Goal: Communication & Community: Answer question/provide support

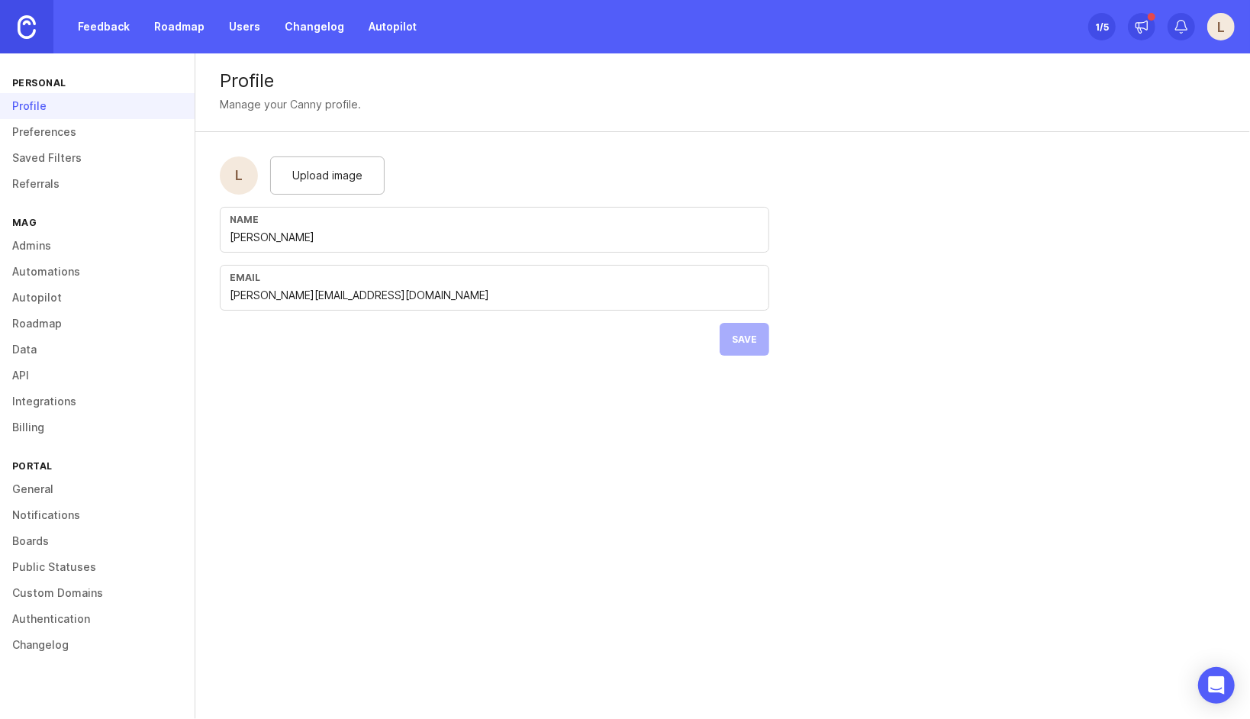
click at [43, 26] on link at bounding box center [26, 26] width 53 height 53
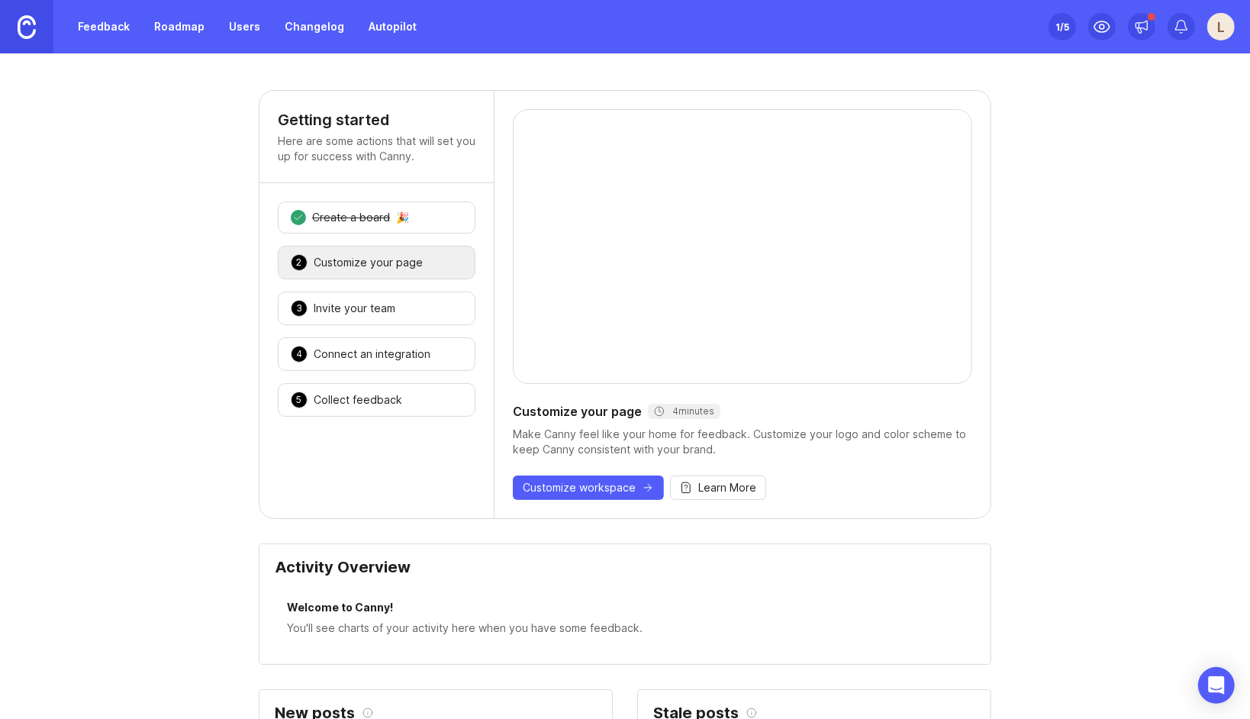
click at [356, 262] on div "Customize your page" at bounding box center [368, 262] width 109 height 15
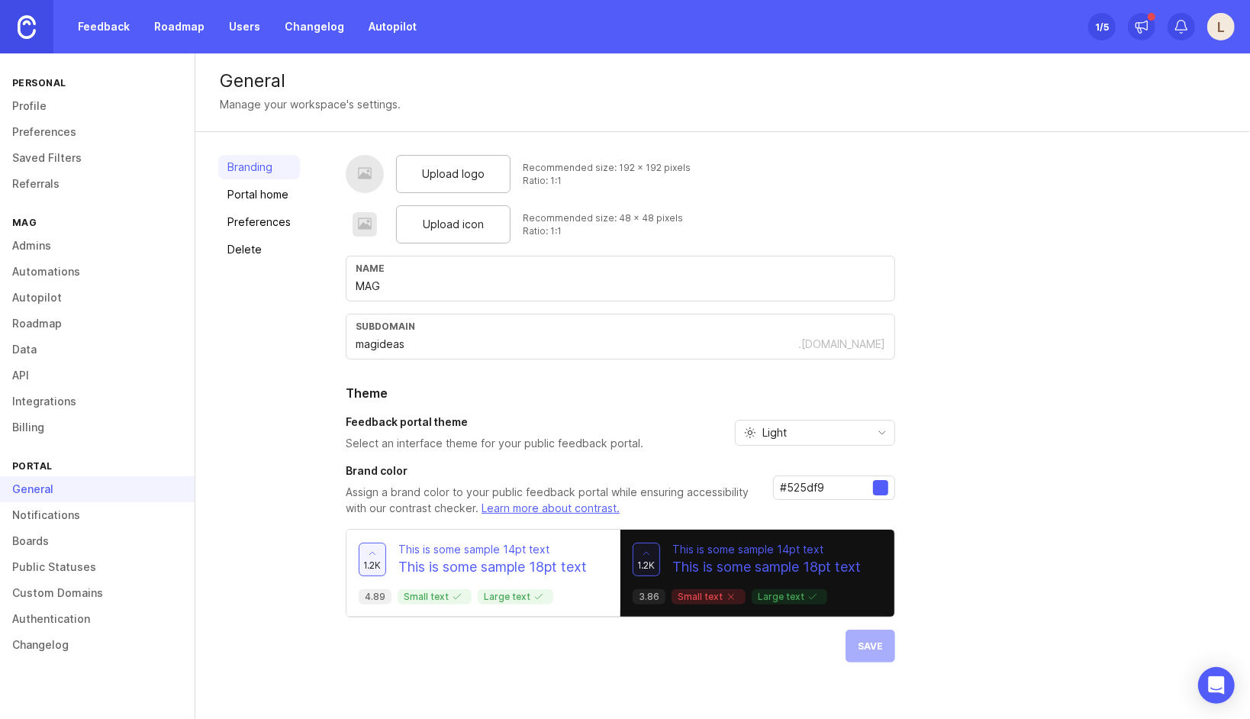
click at [859, 430] on div "Light" at bounding box center [803, 432] width 134 height 24
click at [800, 508] on li "Dark" at bounding box center [812, 509] width 159 height 25
click at [884, 483] on div at bounding box center [880, 487] width 15 height 15
drag, startPoint x: 853, startPoint y: 486, endPoint x: 842, endPoint y: 486, distance: 11.4
click at [850, 486] on input "#525df9" at bounding box center [826, 487] width 93 height 17
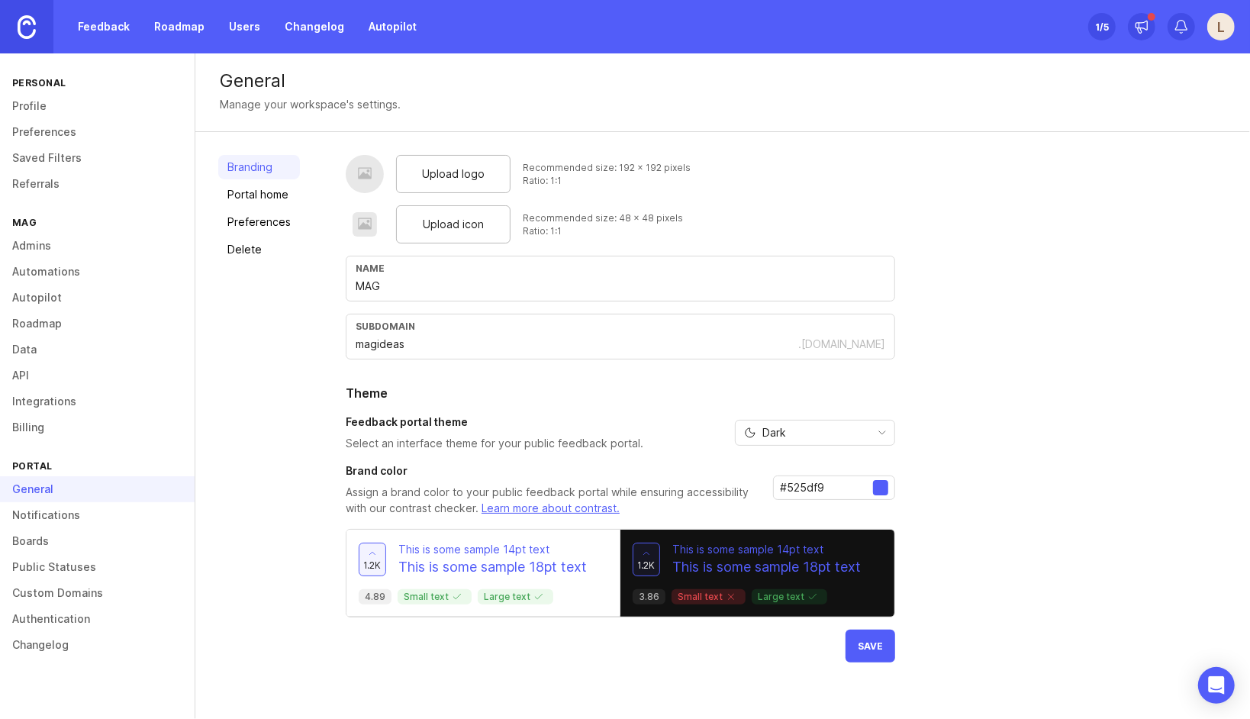
click at [302, 499] on div "Branding Portal home Preferences Delete Upload logo Recommended size: 192 x 192…" at bounding box center [722, 408] width 1054 height 553
click at [807, 596] on icon at bounding box center [812, 596] width 11 height 11
drag, startPoint x: 835, startPoint y: 481, endPoint x: 708, endPoint y: 483, distance: 126.7
click at [708, 483] on div "Brand color Assign a brand color to your public feedback portal while ensuring …" at bounding box center [620, 489] width 549 height 53
paste input "21578a"
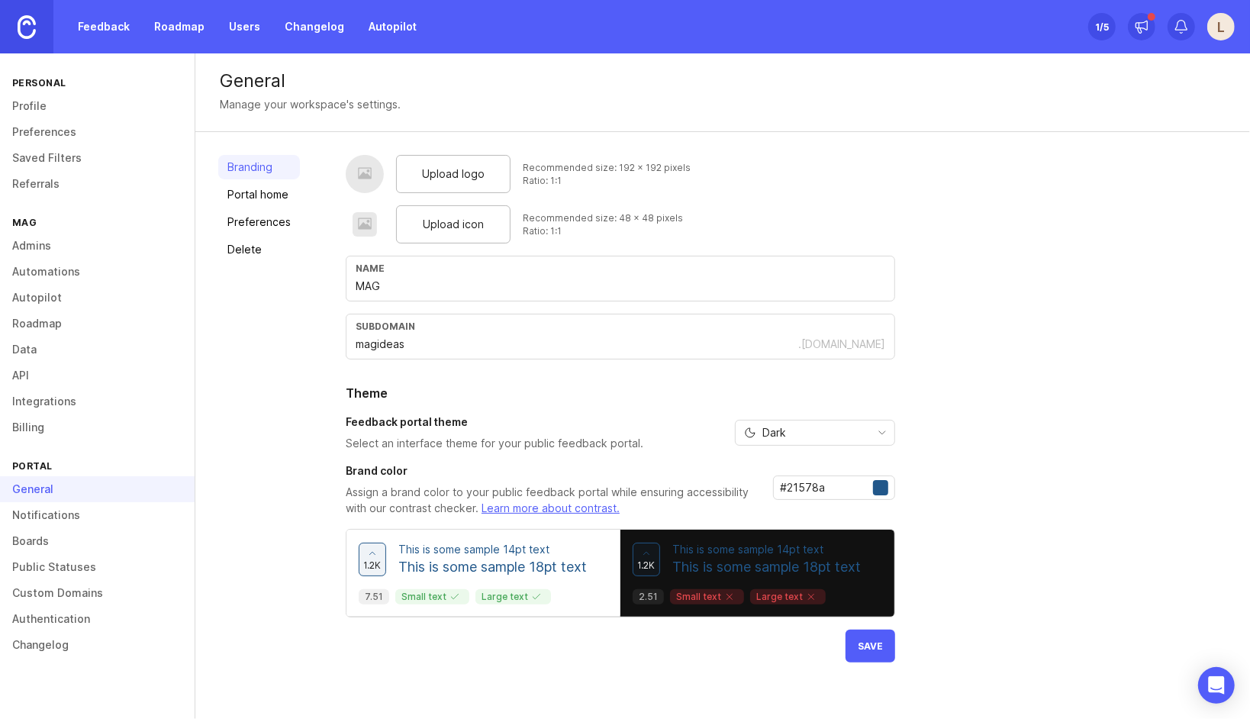
type input "#21578a"
click at [874, 640] on span "Save" at bounding box center [870, 645] width 25 height 11
click at [467, 651] on div "Upload logo Recommended size: 192 x 192 pixels Ratio: 1:1 Upload icon Recommend…" at bounding box center [620, 408] width 549 height 507
click at [262, 204] on link "Portal home" at bounding box center [259, 194] width 82 height 24
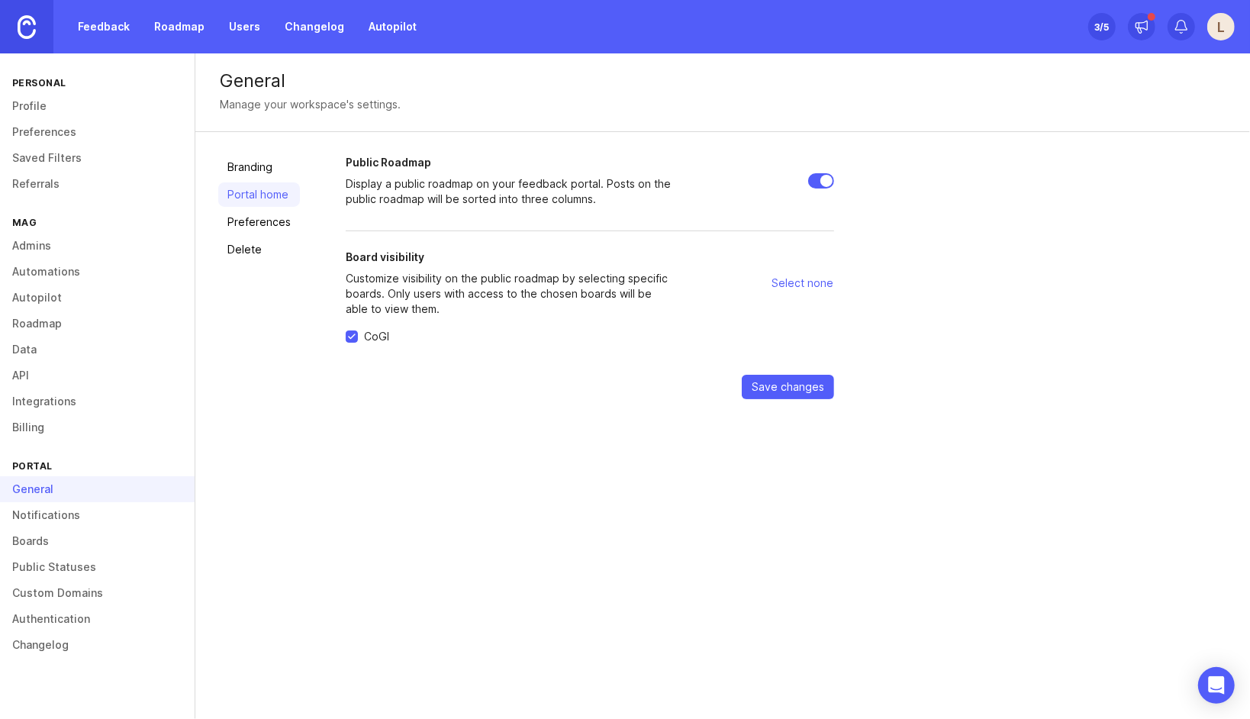
click at [282, 218] on link "Preferences" at bounding box center [259, 222] width 82 height 24
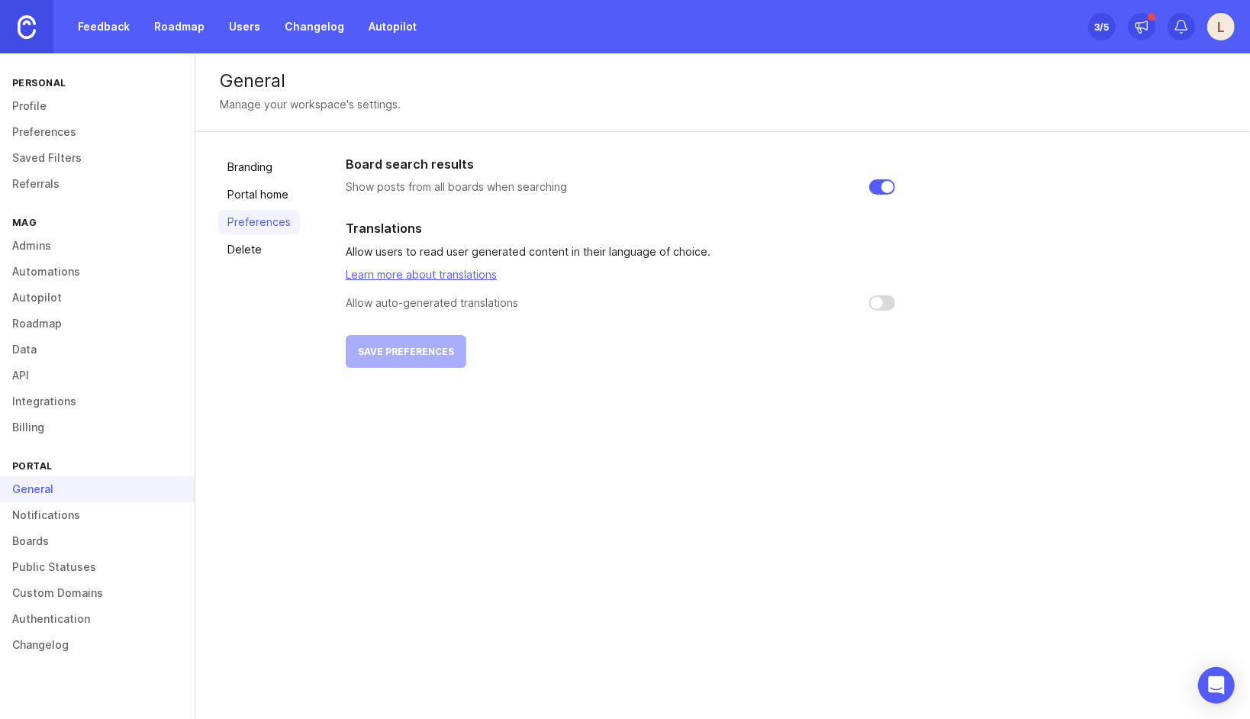
click at [259, 248] on link "Delete" at bounding box center [259, 249] width 82 height 24
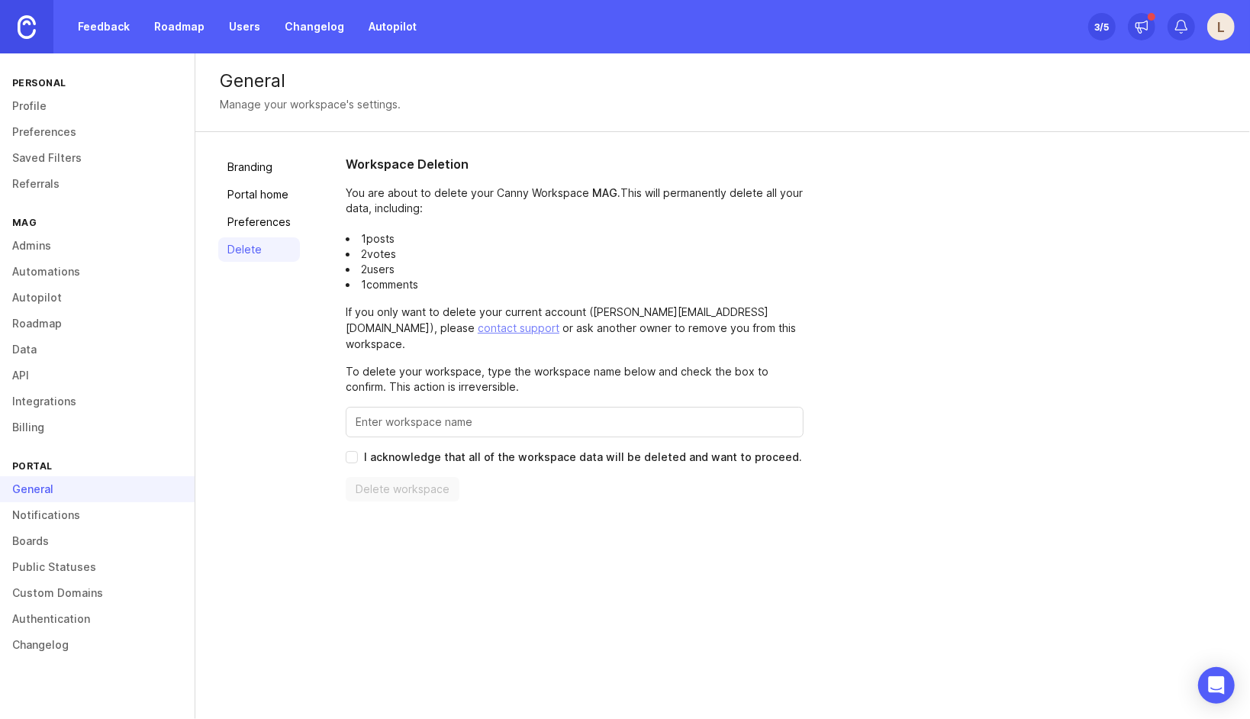
click at [31, 34] on img at bounding box center [27, 27] width 18 height 24
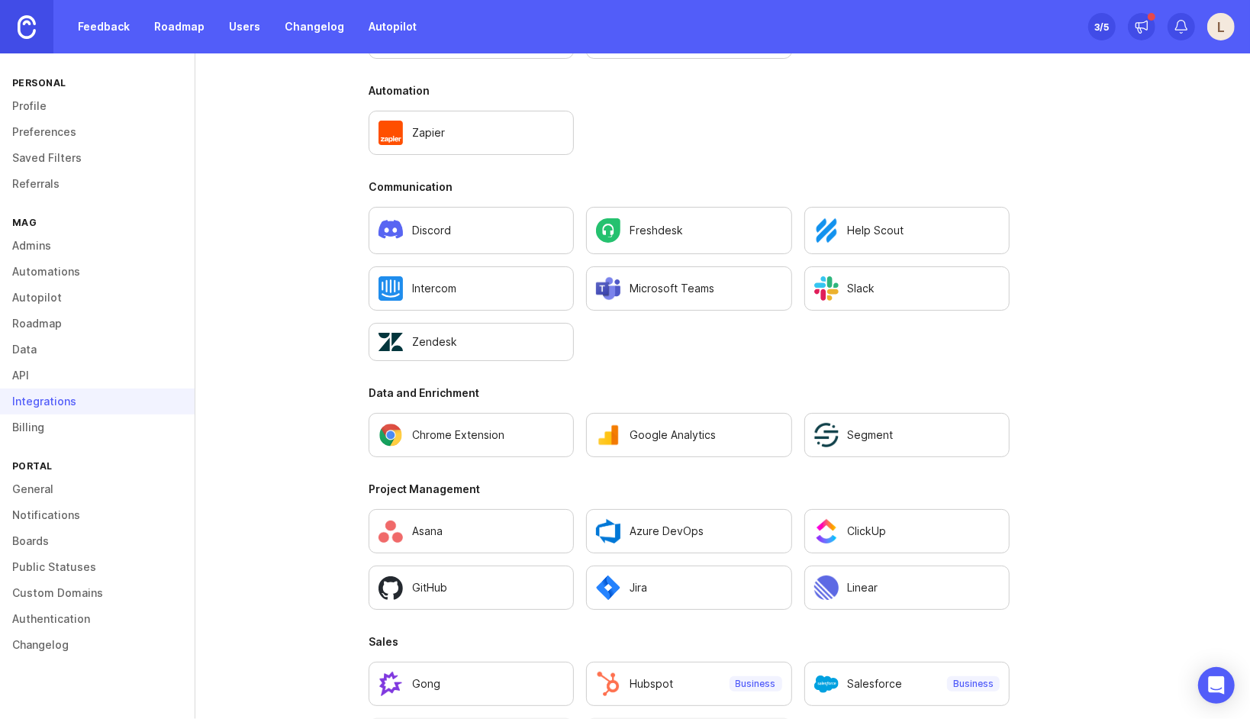
scroll to position [821, 0]
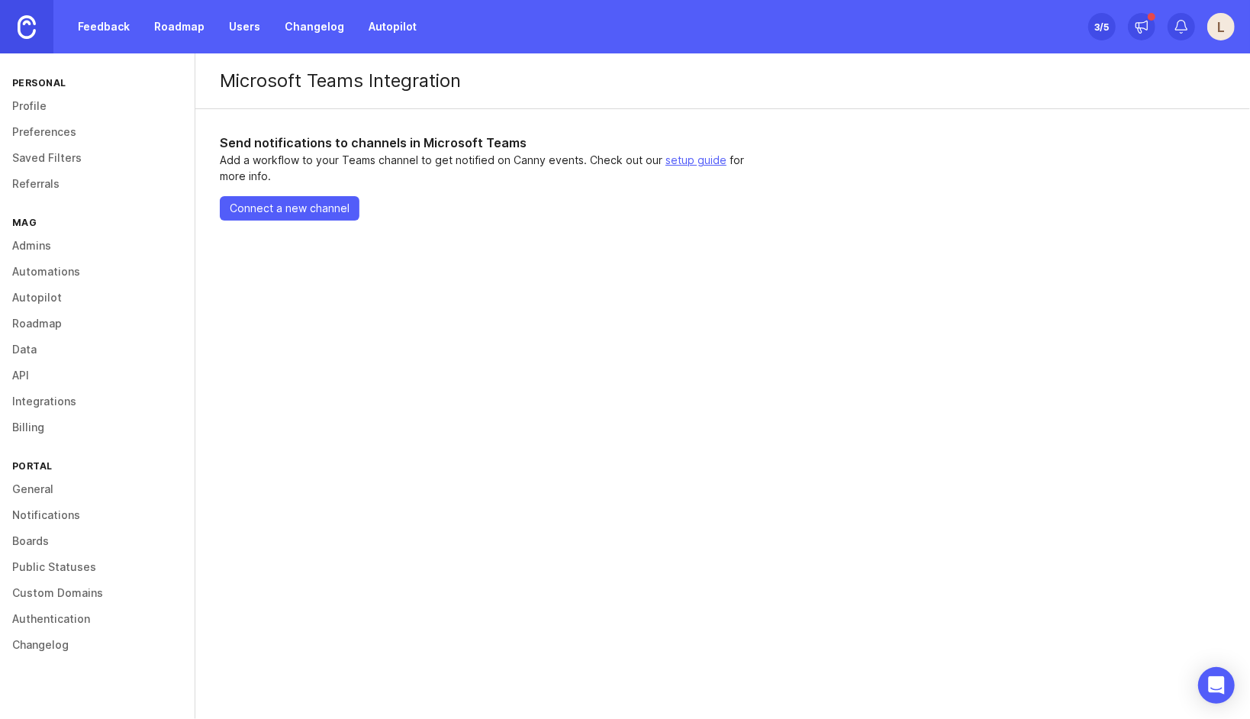
click at [20, 26] on img at bounding box center [27, 27] width 18 height 24
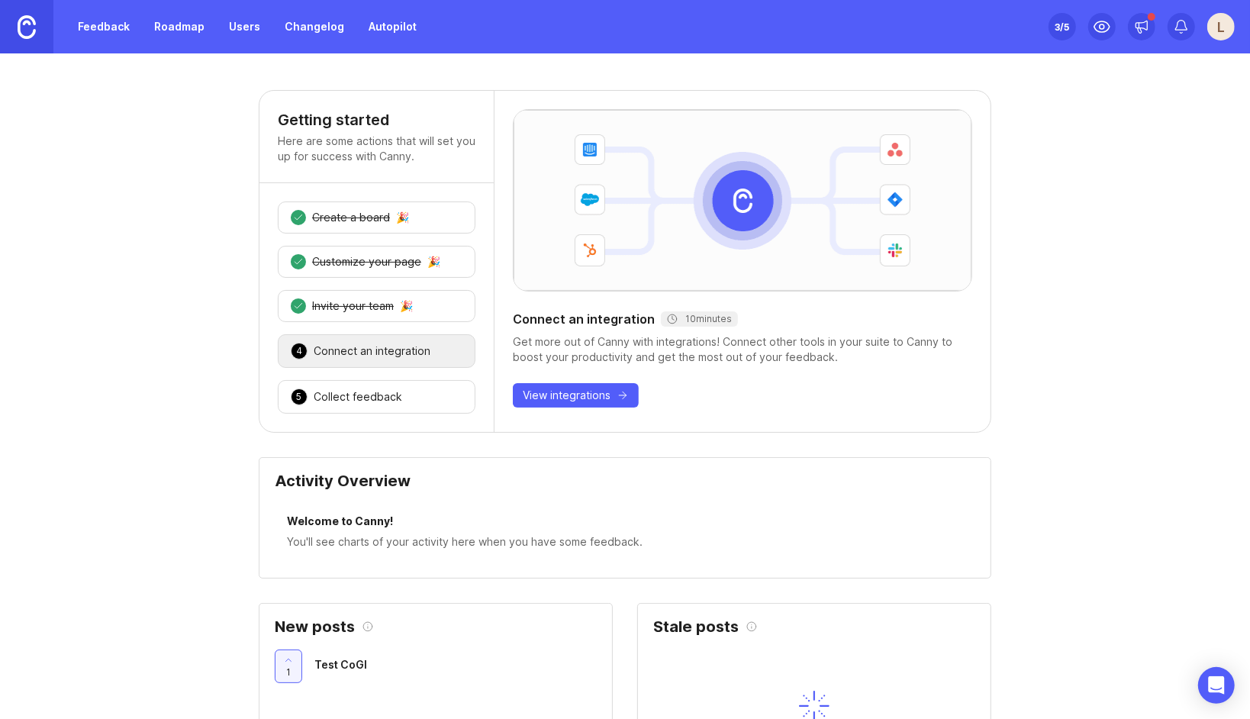
click at [314, 391] on div "Collect feedback" at bounding box center [358, 396] width 89 height 15
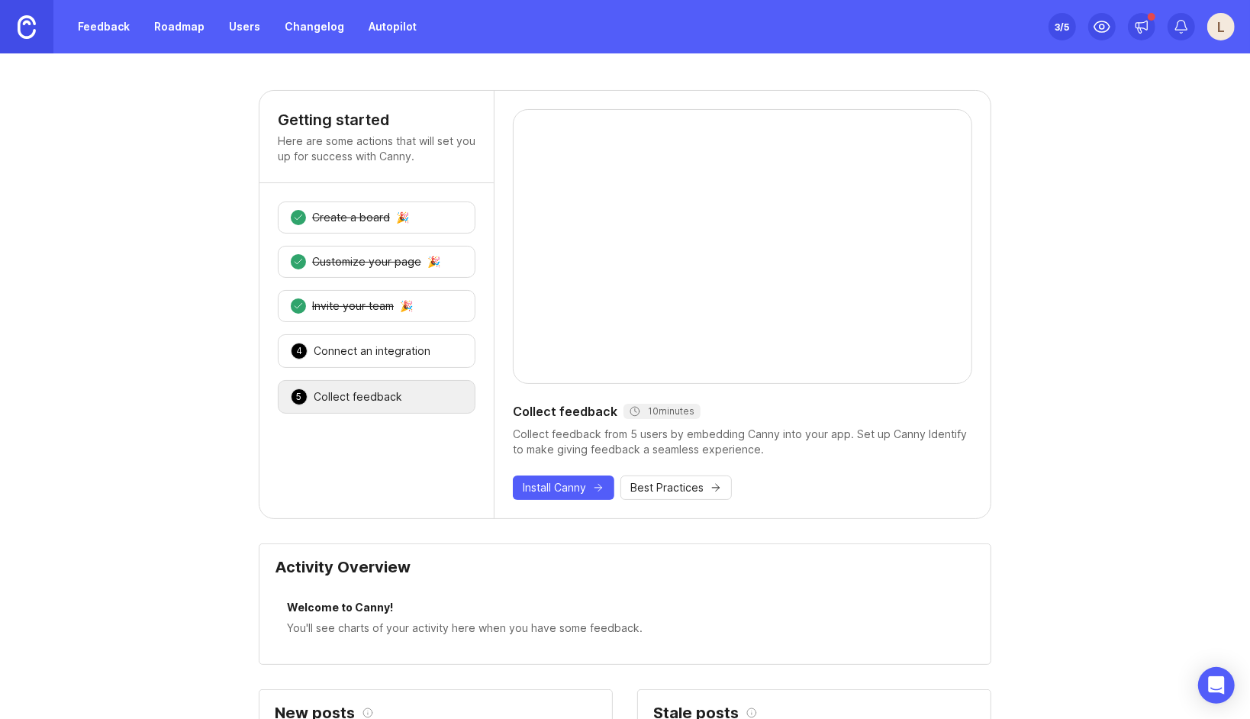
click at [172, 24] on link "Roadmap" at bounding box center [179, 26] width 69 height 27
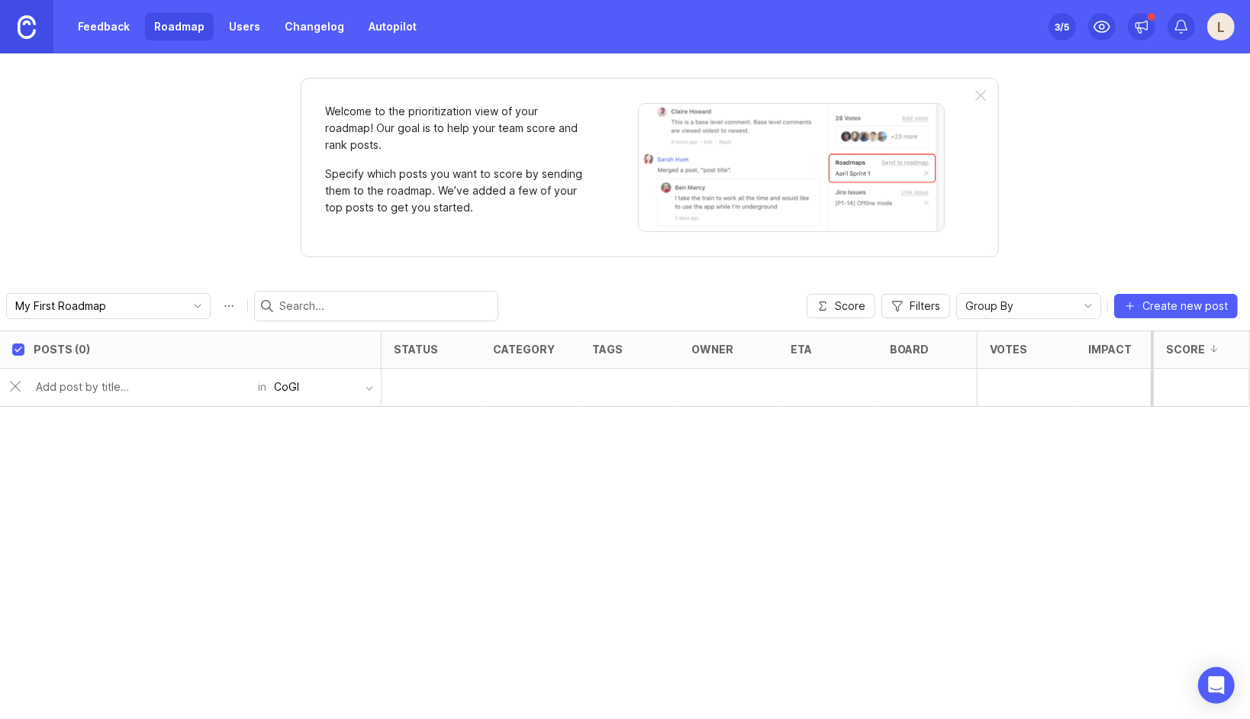
click at [372, 381] on button "CoGI" at bounding box center [323, 386] width 114 height 29
click at [456, 507] on div "Posts (0) status category tags owner eta board Votes Impact Effort Score in CoGI" at bounding box center [625, 524] width 1250 height 388
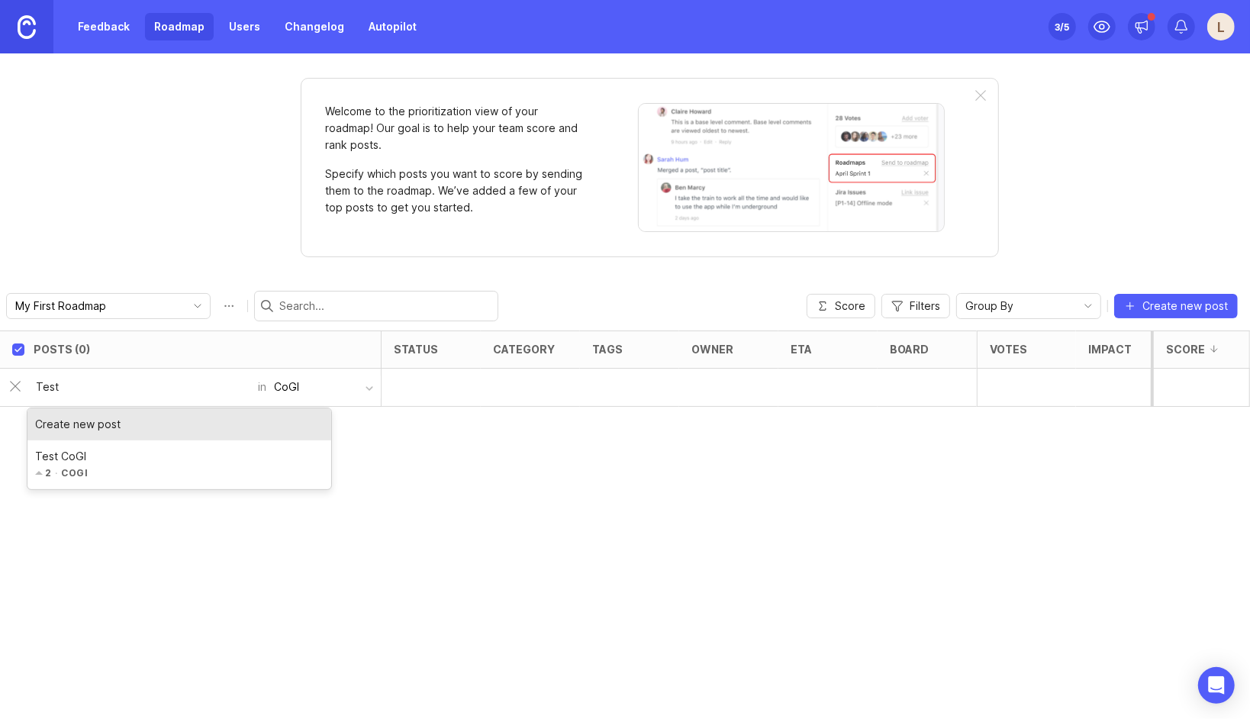
type input "Test"
click at [141, 419] on div "Create new post" at bounding box center [179, 424] width 304 height 32
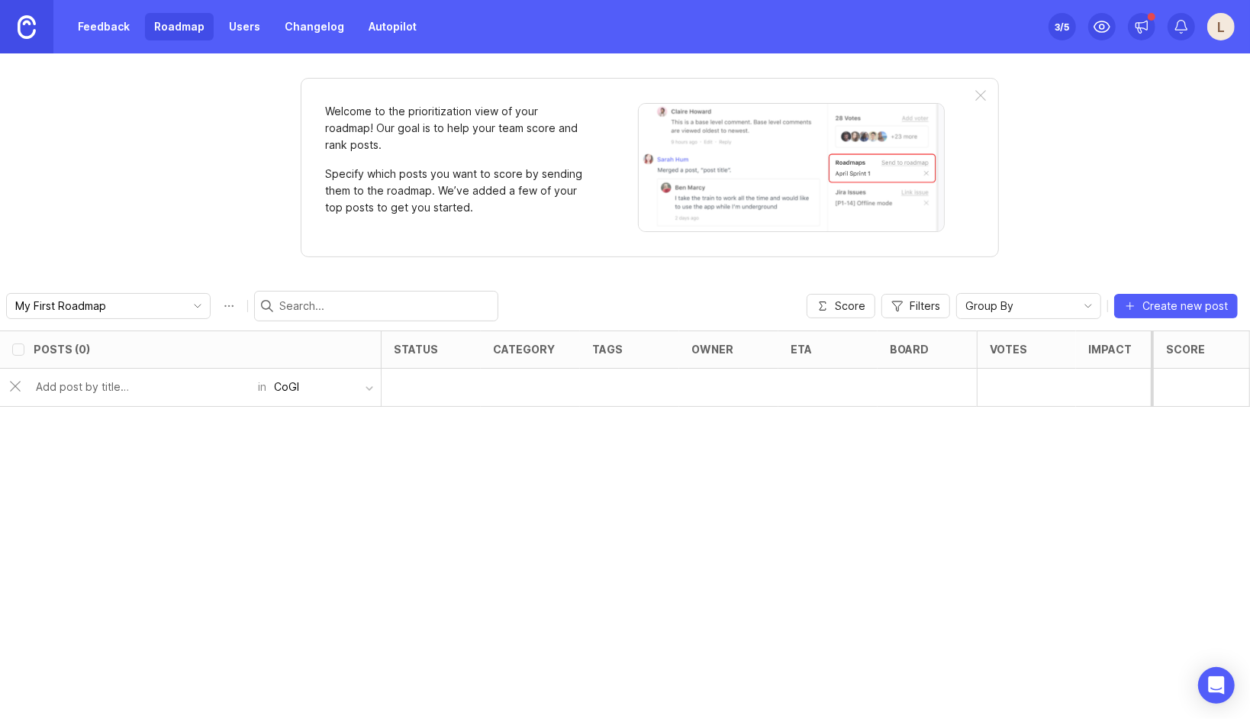
checkbox input "false"
click at [163, 380] on div "1 Test" at bounding box center [186, 387] width 304 height 37
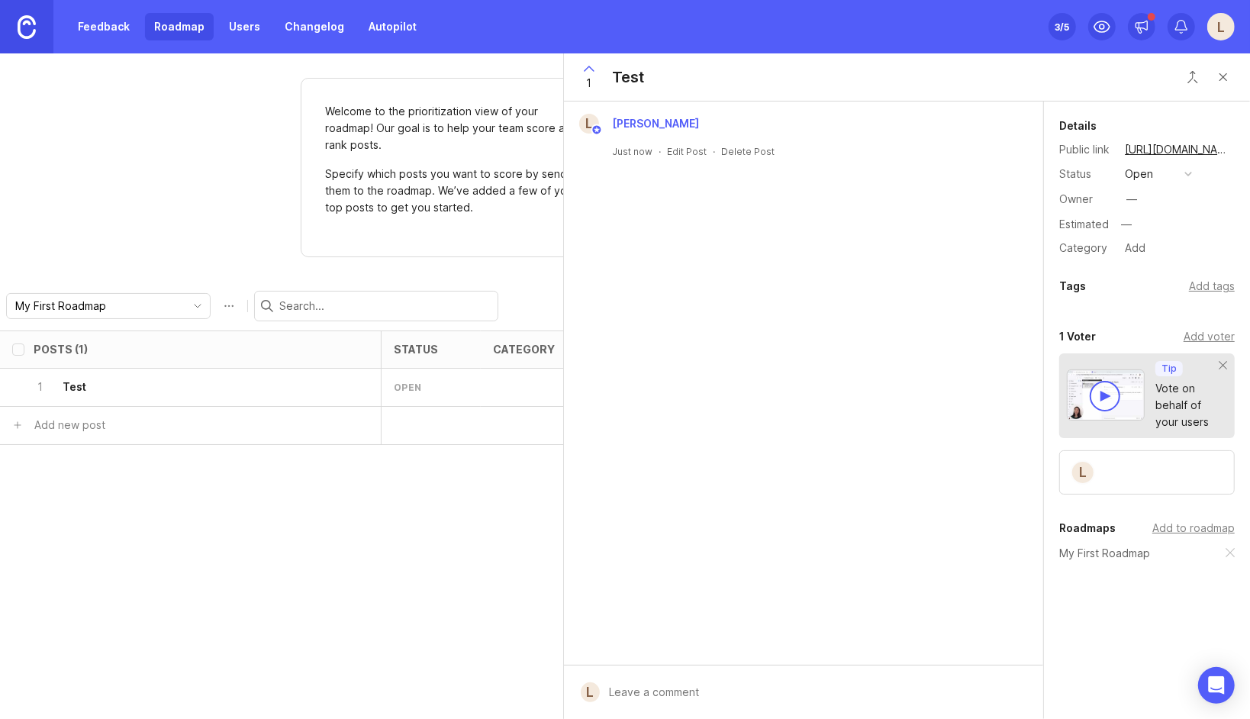
drag, startPoint x: 1228, startPoint y: 79, endPoint x: 1219, endPoint y: 83, distance: 9.6
click at [1228, 79] on button "Close button" at bounding box center [1223, 77] width 31 height 31
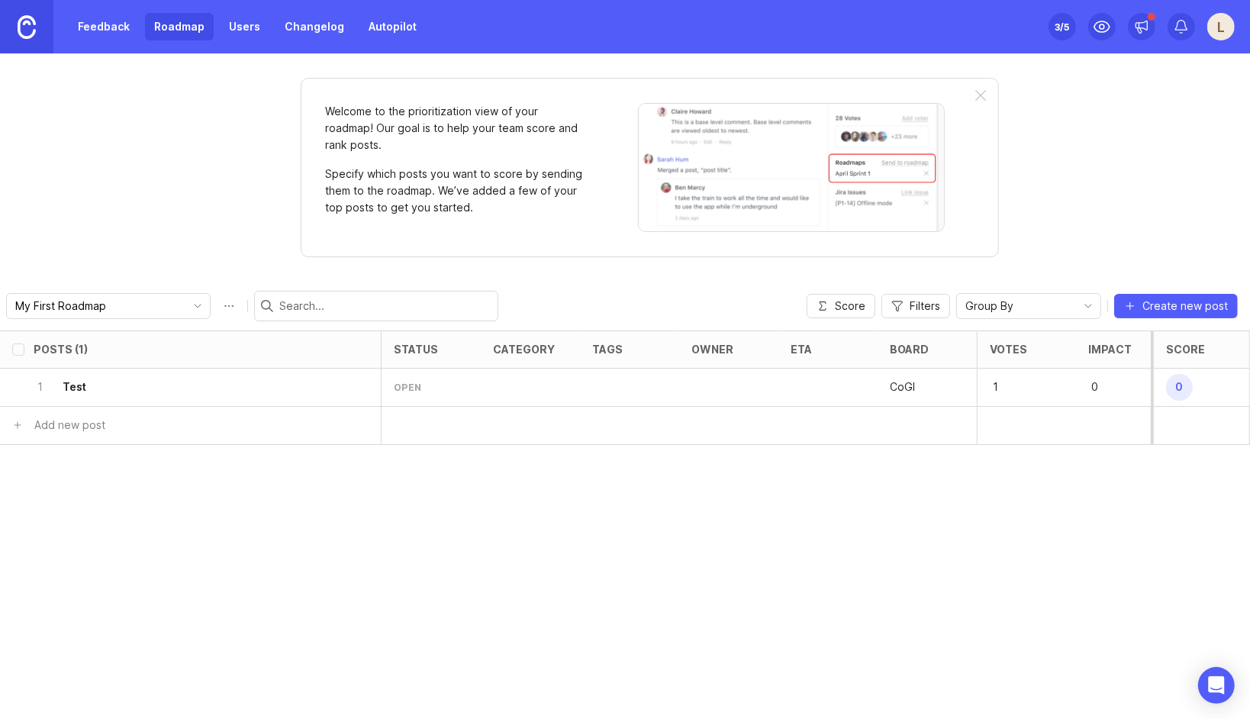
click at [470, 373] on div "open" at bounding box center [430, 388] width 99 height 38
click at [510, 375] on div at bounding box center [530, 388] width 99 height 38
click at [118, 31] on link "Feedback" at bounding box center [104, 26] width 70 height 27
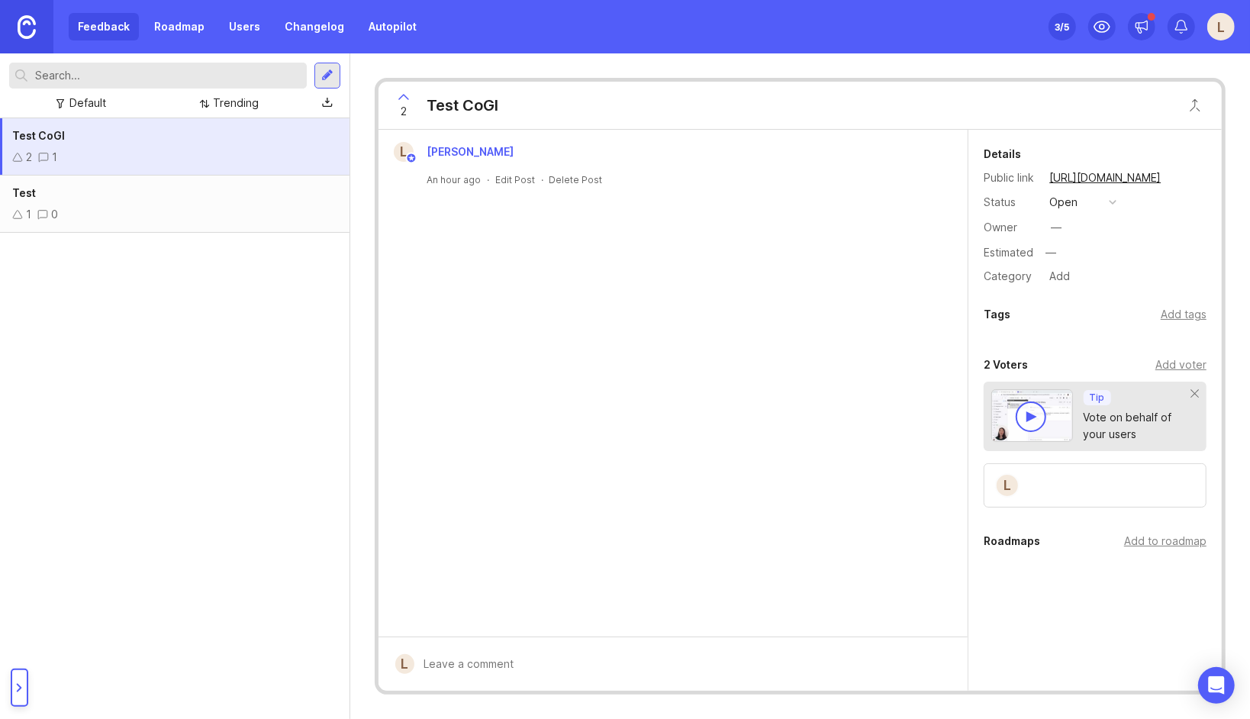
click at [919, 318] on div "L Louis May An hour ago · Edit Post · Delete Post" at bounding box center [673, 383] width 590 height 507
click at [1106, 198] on button "open" at bounding box center [1083, 202] width 76 height 20
click at [794, 266] on div "L Louis May An hour ago · Edit Post · Delete Post" at bounding box center [673, 383] width 590 height 507
click at [1066, 24] on div "3 /5" at bounding box center [1062, 26] width 14 height 21
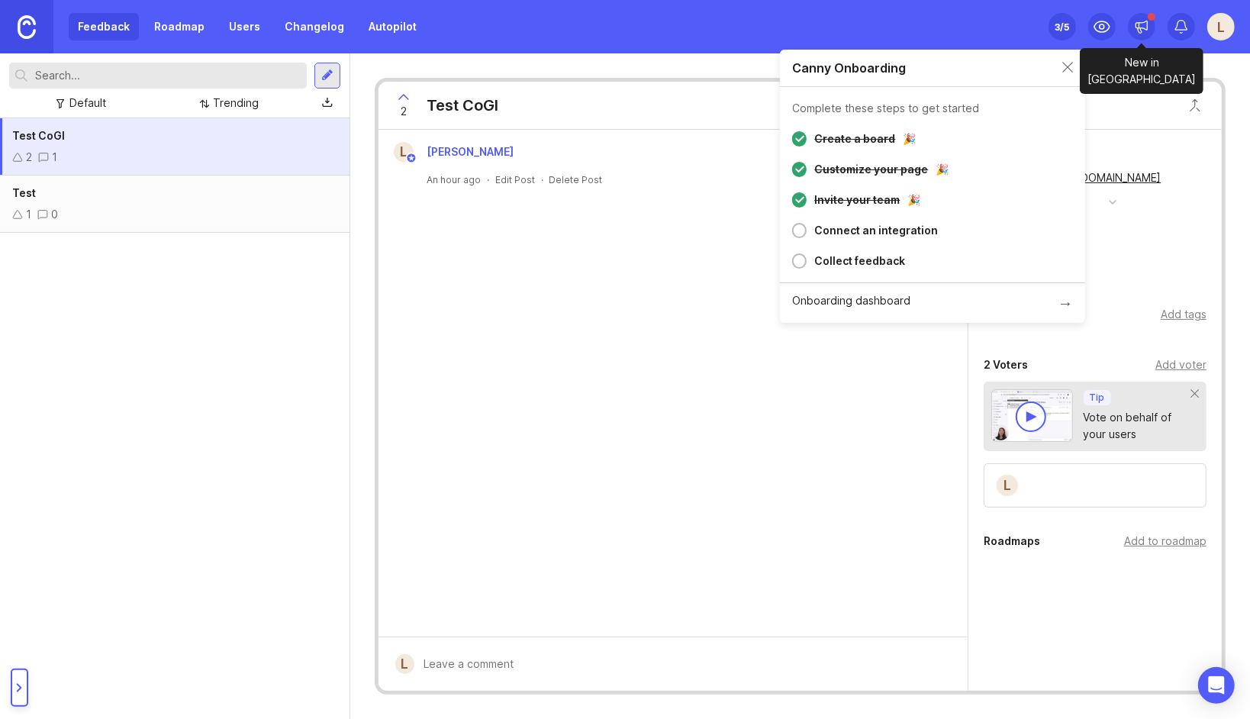
click at [1137, 30] on icon at bounding box center [1141, 26] width 15 height 15
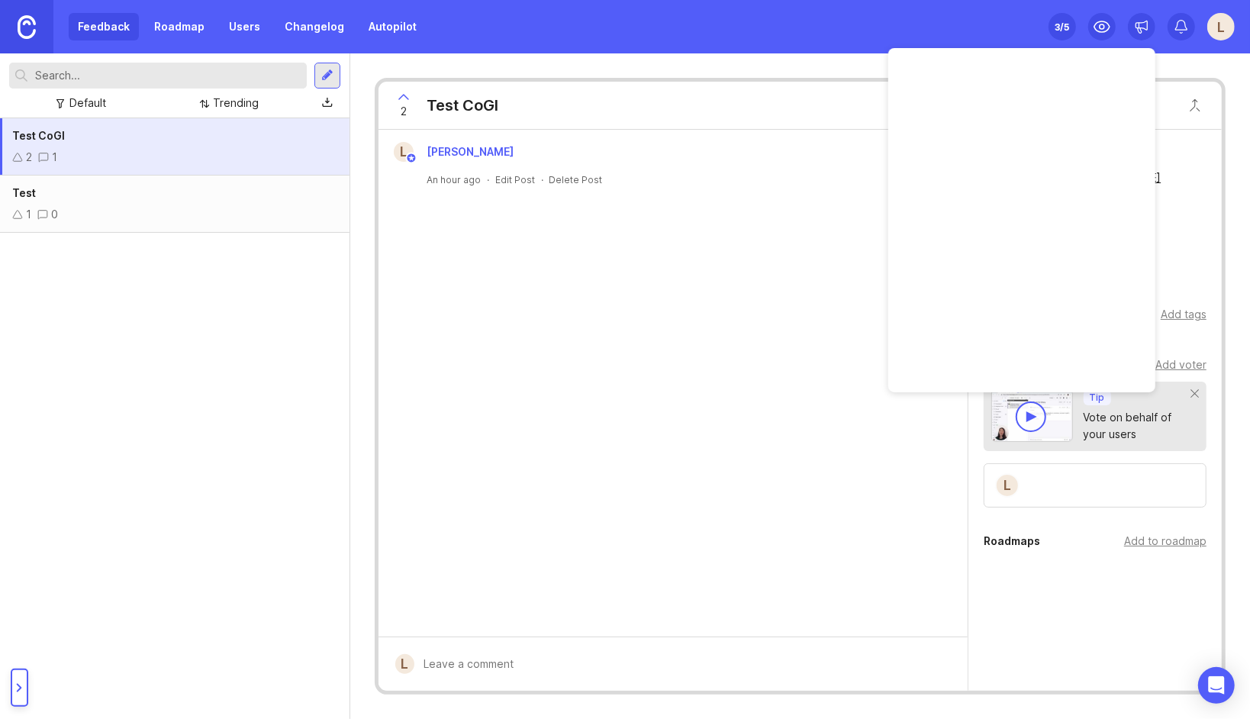
click at [849, 391] on div "L Louis May An hour ago · Edit Post · Delete Post" at bounding box center [673, 383] width 590 height 507
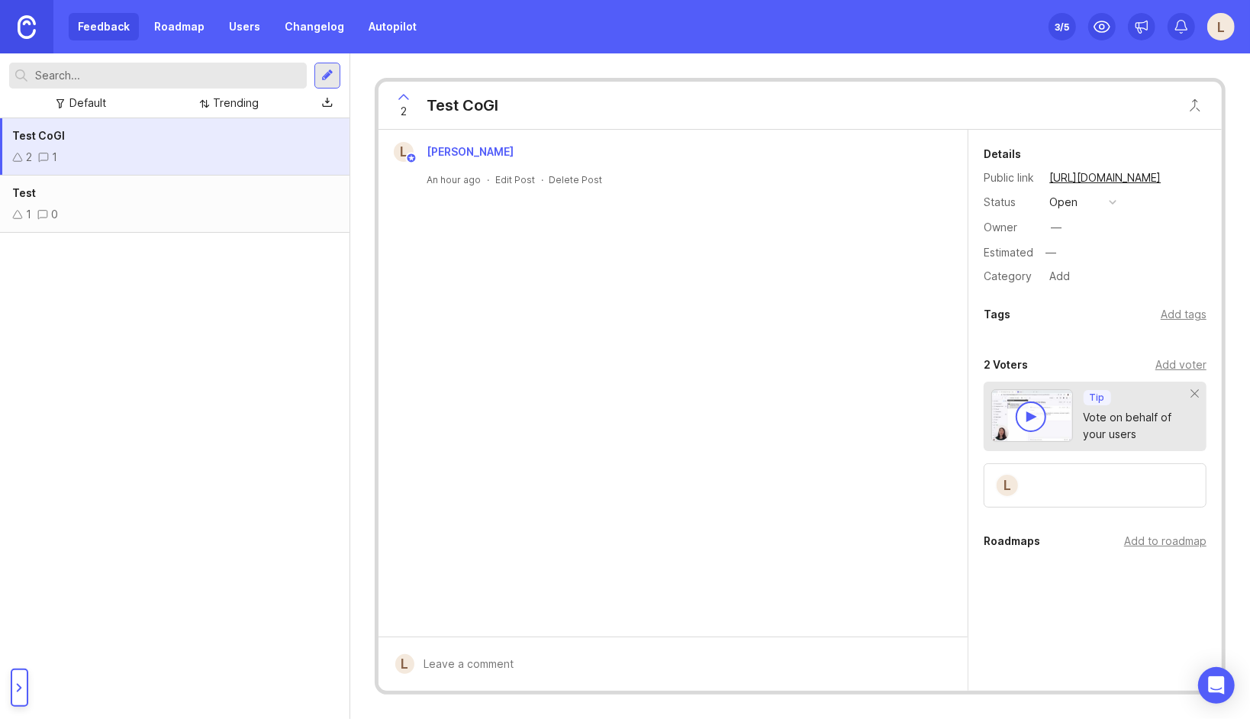
click at [18, 21] on img at bounding box center [27, 27] width 18 height 24
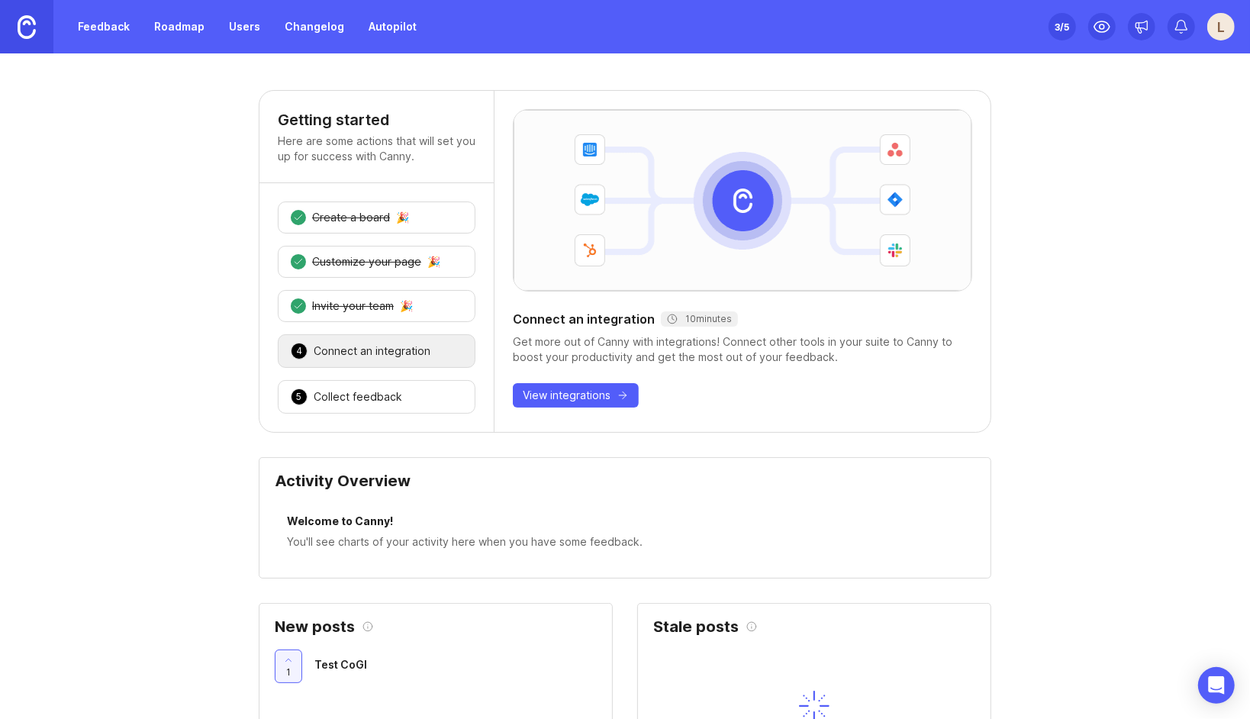
click at [385, 394] on div "Collect feedback" at bounding box center [358, 396] width 89 height 15
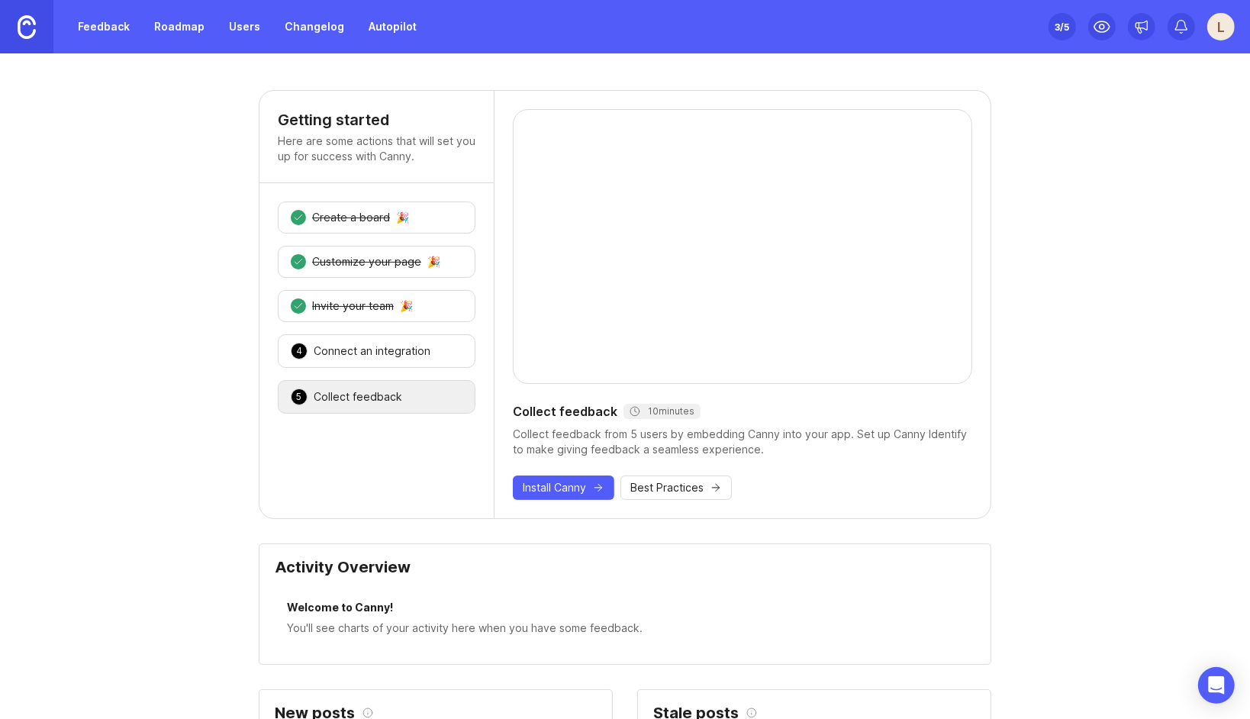
click at [710, 488] on icon "button" at bounding box center [716, 487] width 12 height 12
click at [553, 487] on span "Install Canny" at bounding box center [554, 487] width 63 height 15
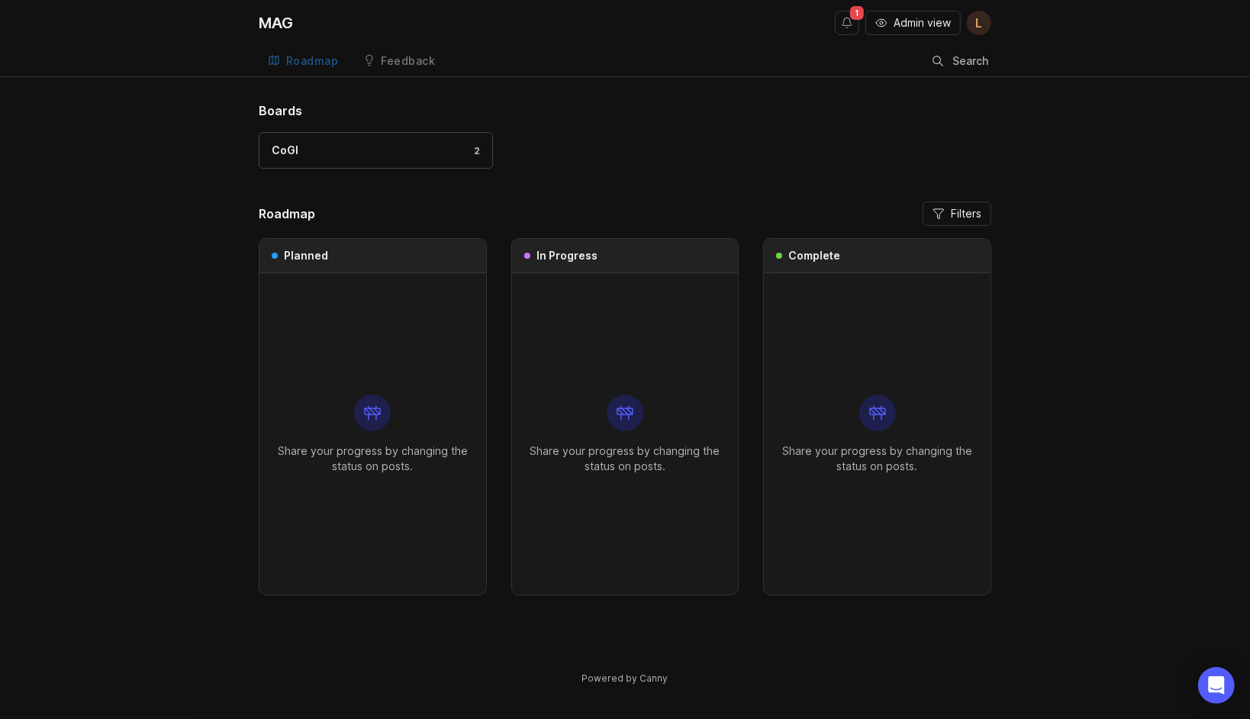
click at [414, 61] on div "Feedback" at bounding box center [408, 61] width 54 height 11
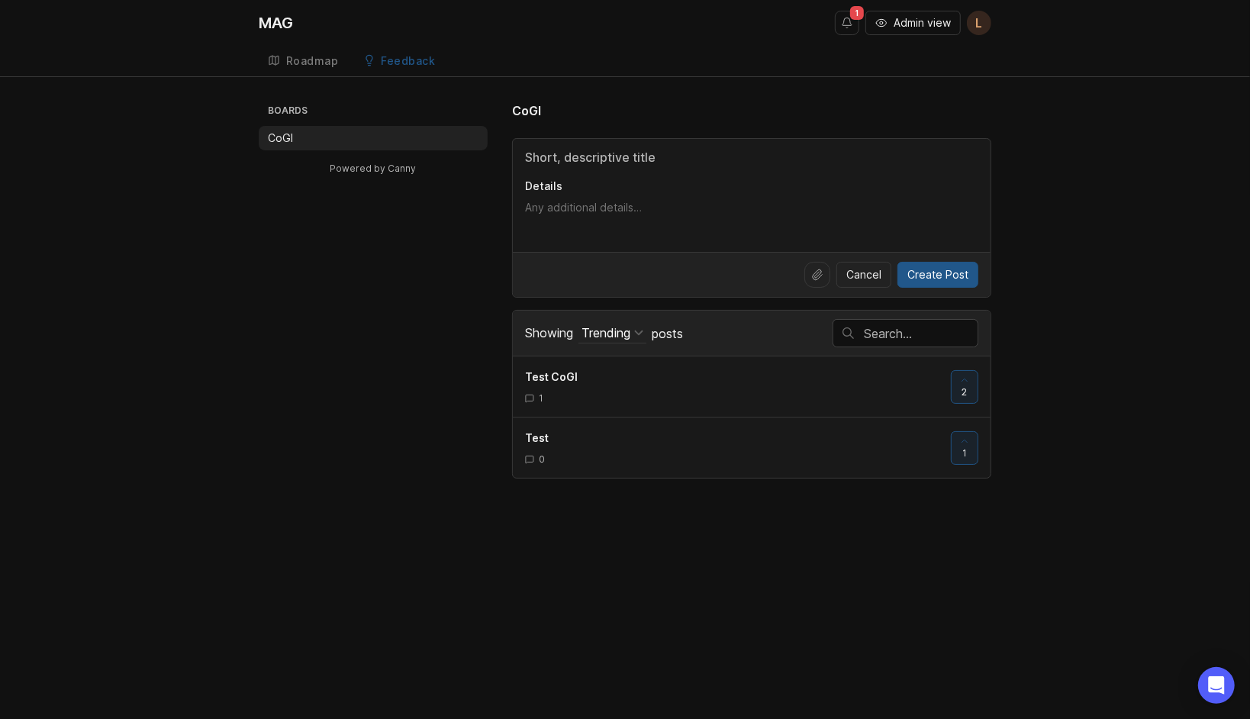
click at [575, 205] on textarea "Details" at bounding box center [751, 215] width 453 height 31
click at [613, 385] on link "Test CoGI 1" at bounding box center [738, 387] width 426 height 36
click at [325, 59] on div "Roadmap" at bounding box center [312, 61] width 53 height 11
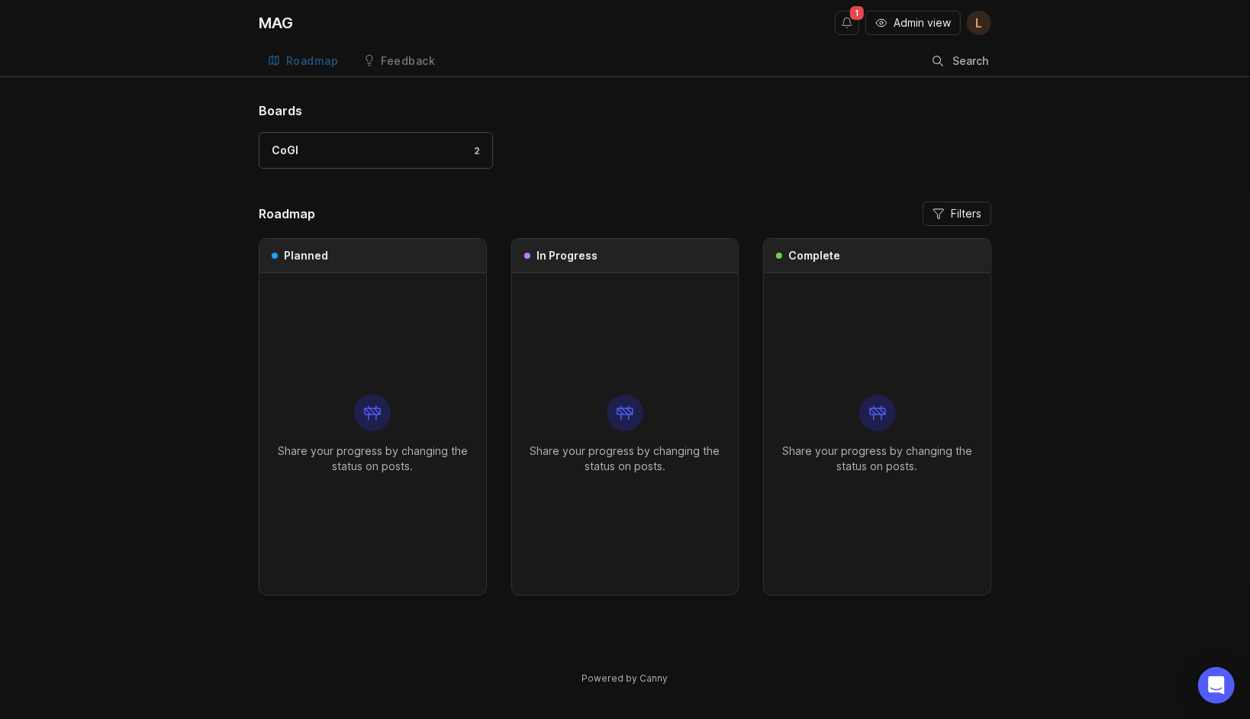
click at [374, 55] on link "Feedback" at bounding box center [399, 61] width 91 height 31
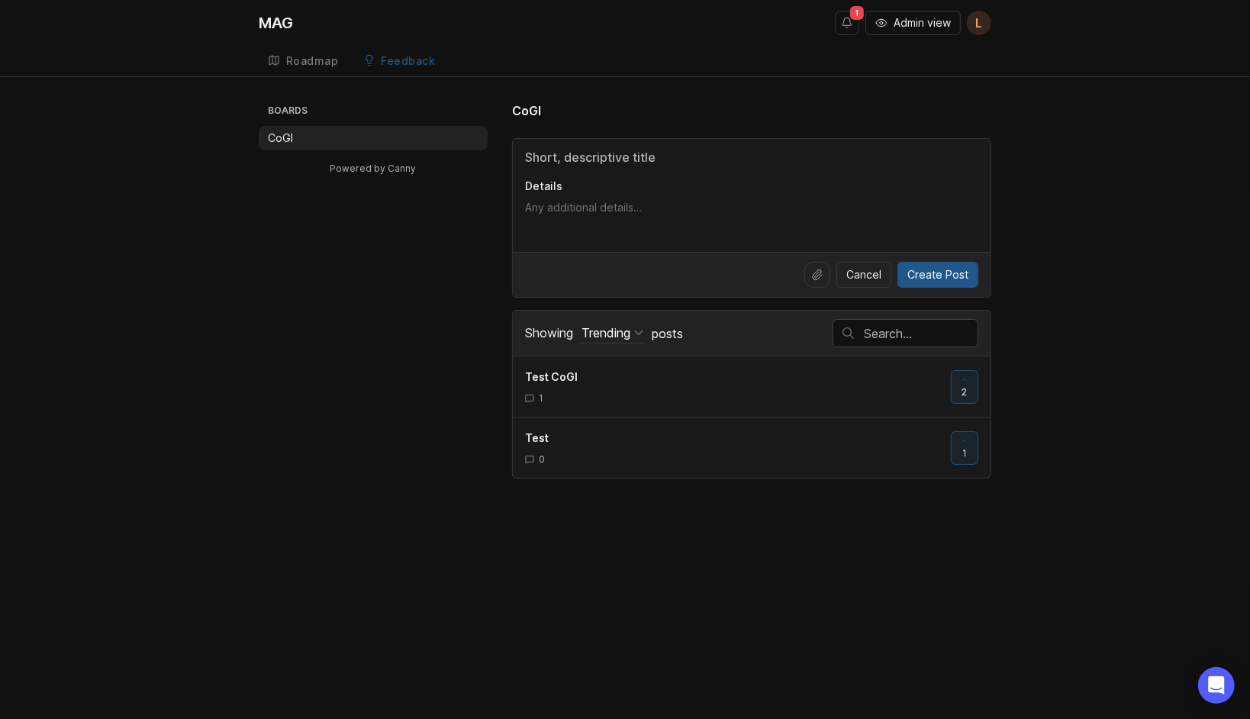
click at [317, 57] on div "Roadmap" at bounding box center [312, 61] width 53 height 11
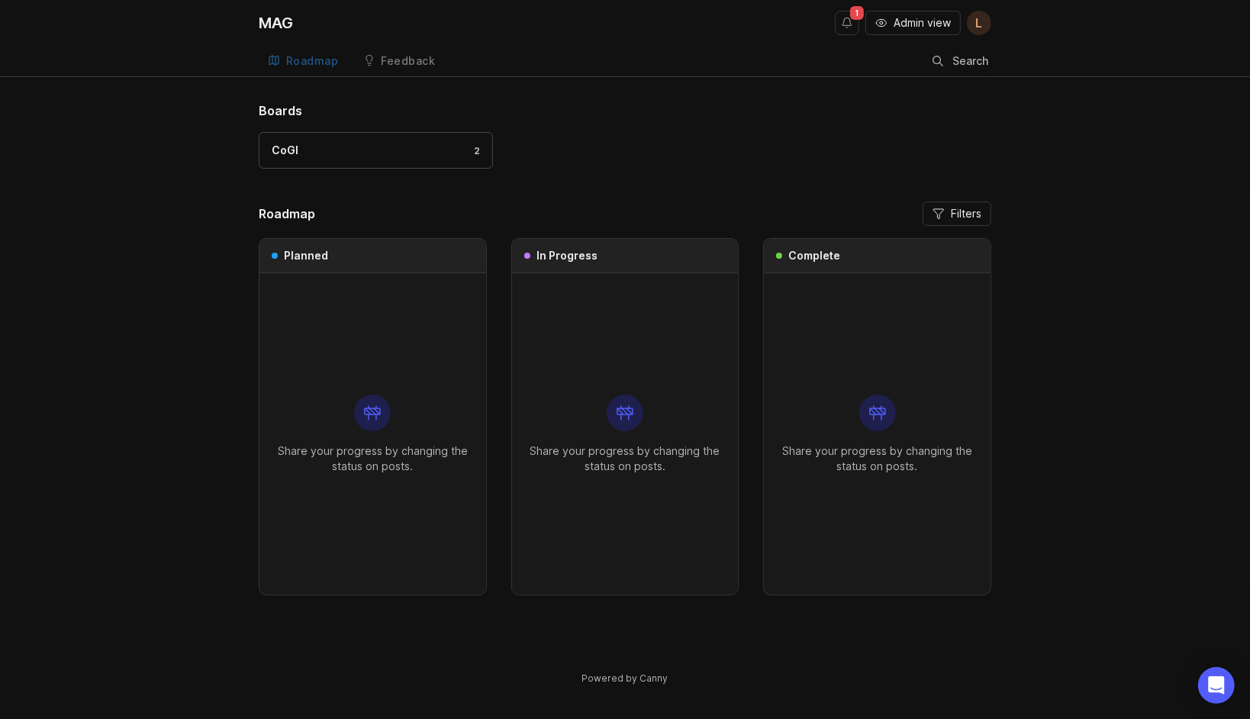
click at [417, 57] on div "Feedback" at bounding box center [408, 61] width 54 height 11
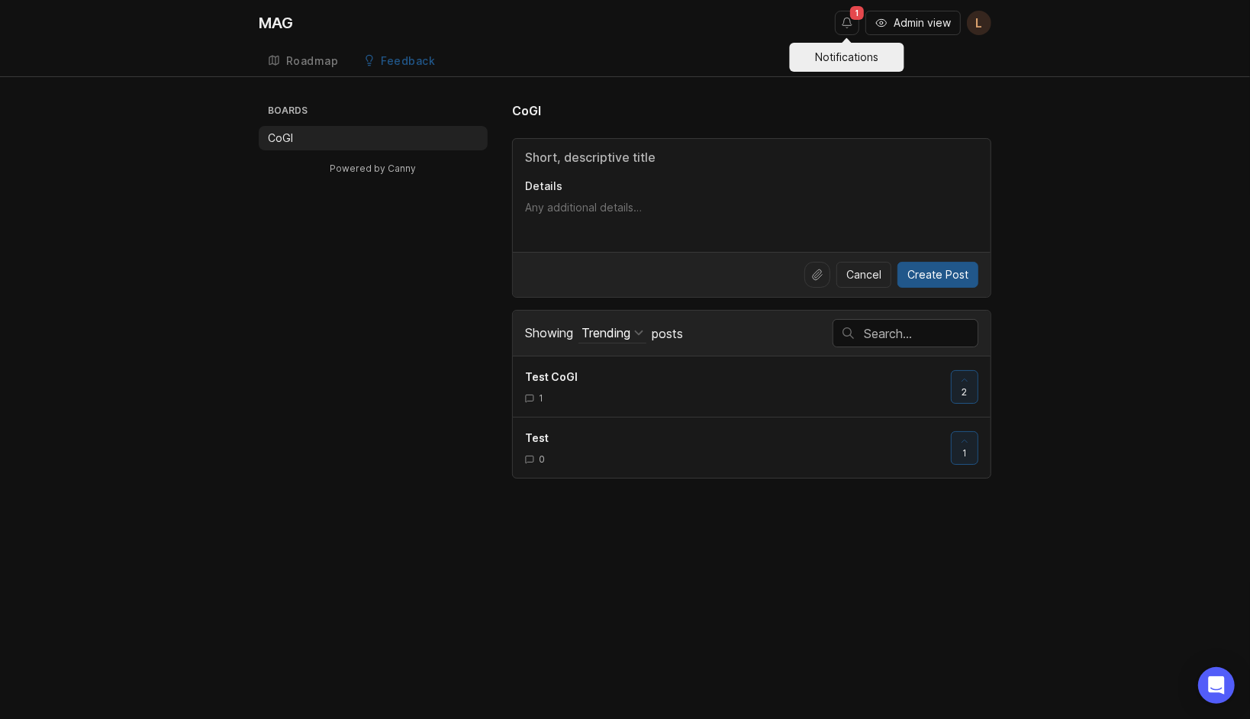
click at [844, 21] on button "Notifications" at bounding box center [847, 23] width 24 height 24
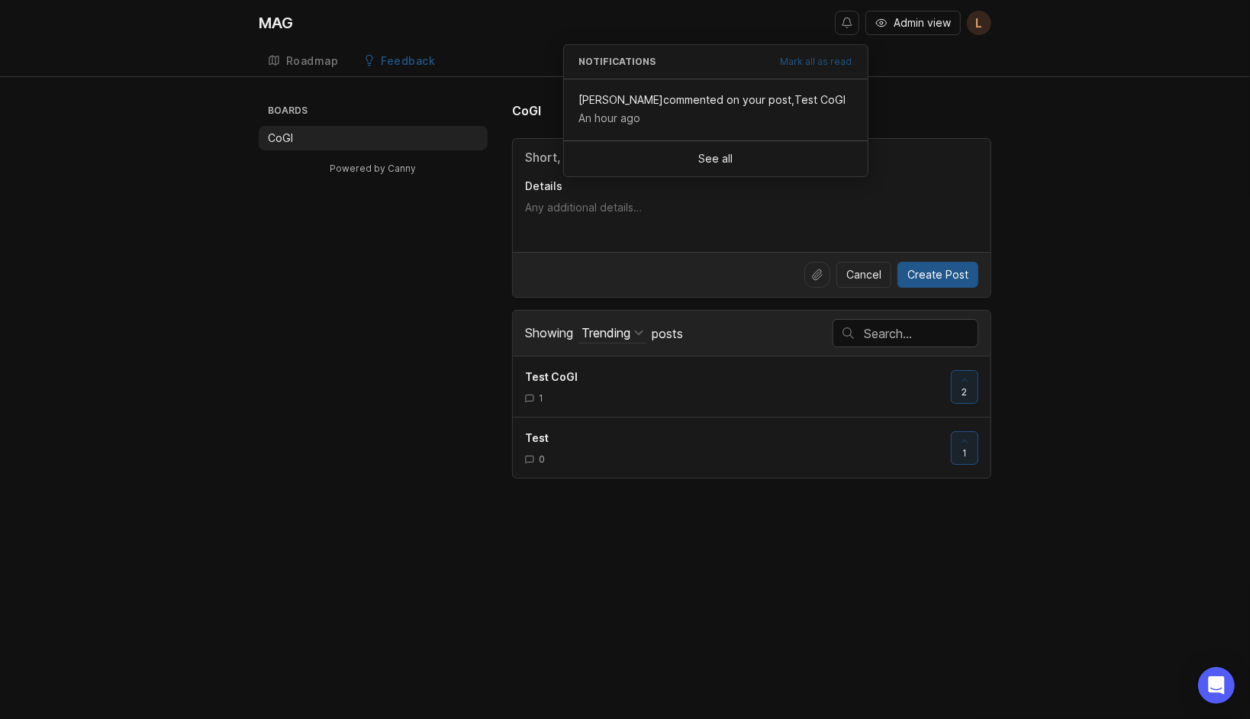
click at [972, 113] on div "CoGI" at bounding box center [751, 110] width 479 height 18
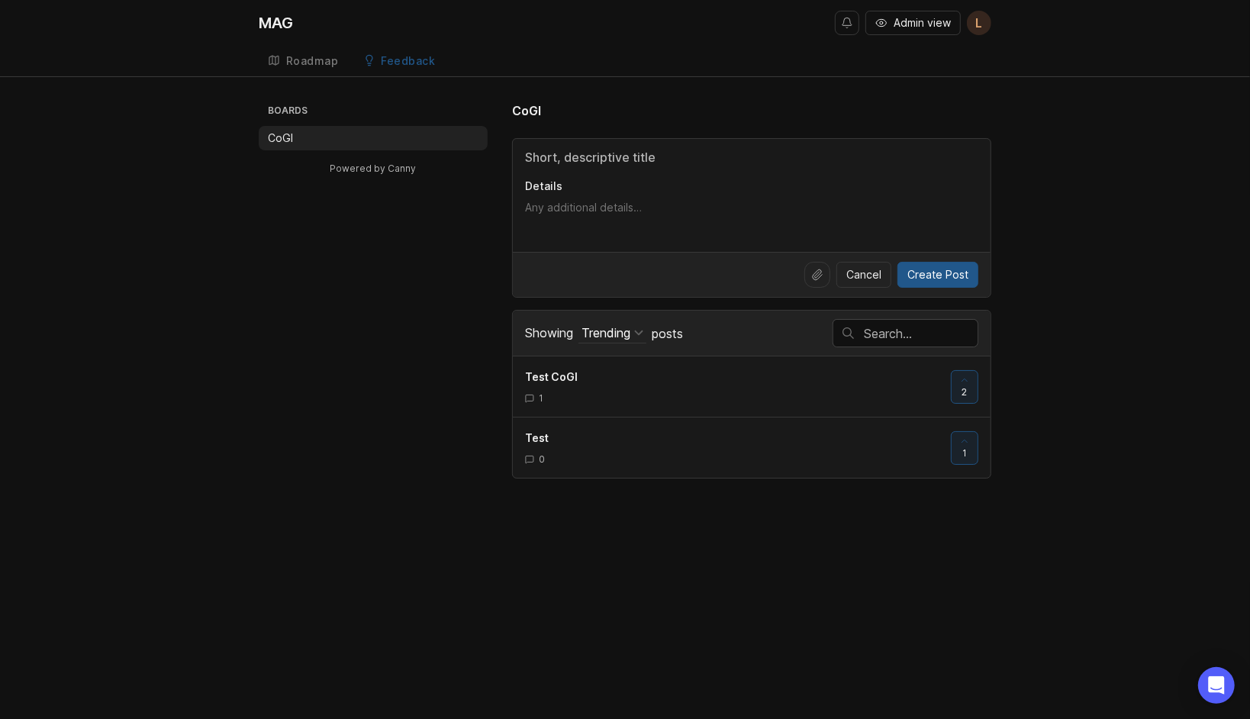
click at [335, 65] on div "Roadmap" at bounding box center [312, 61] width 53 height 11
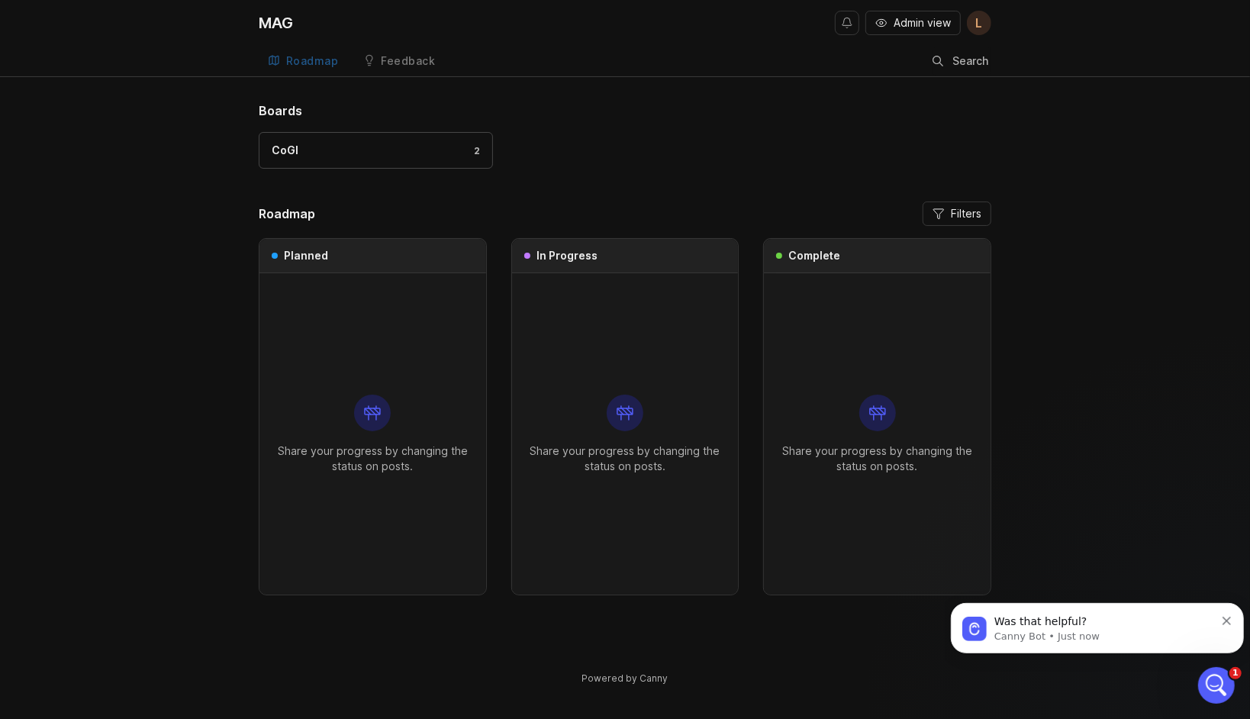
click at [426, 64] on div "Feedback" at bounding box center [408, 61] width 54 height 11
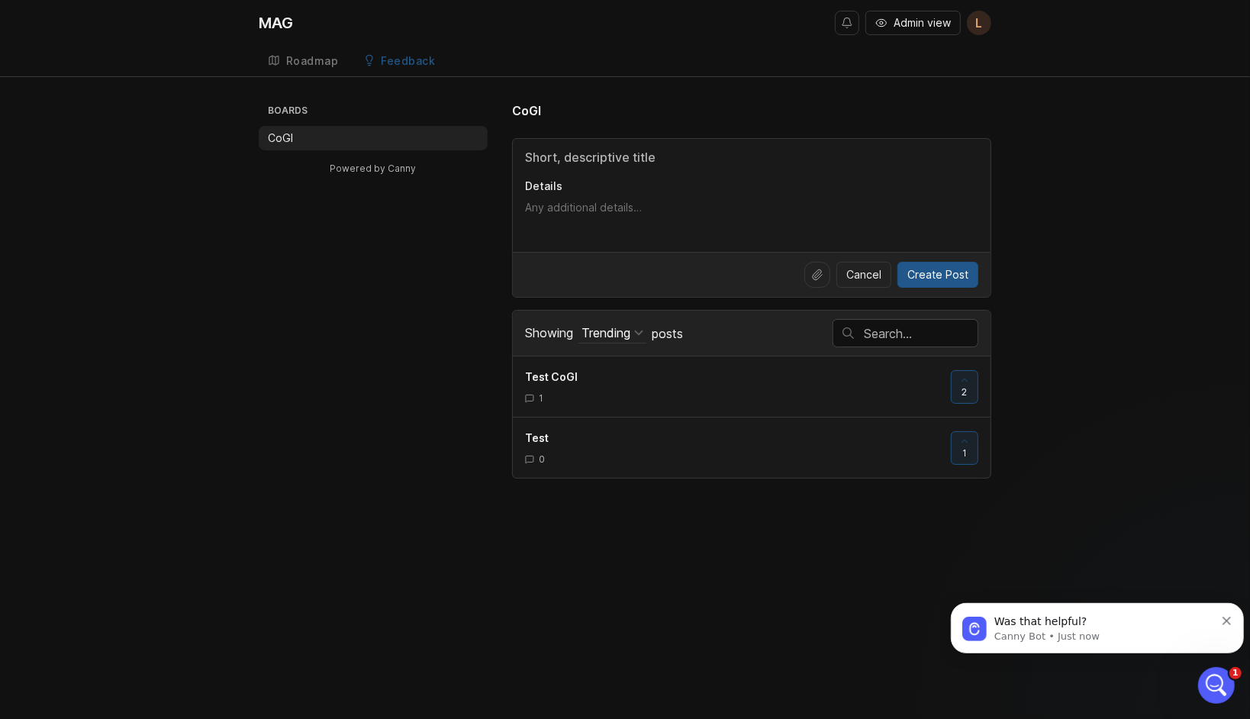
click at [317, 63] on div "Roadmap" at bounding box center [312, 61] width 53 height 11
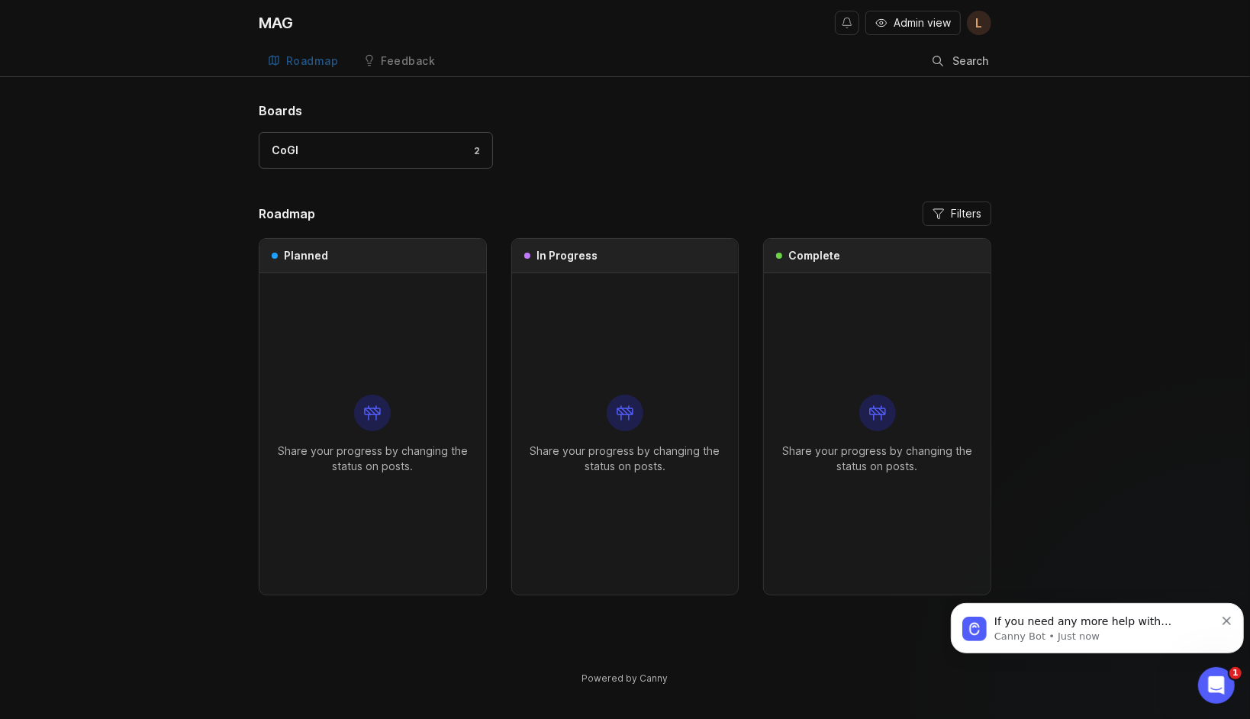
click at [413, 64] on div "Feedback" at bounding box center [408, 61] width 54 height 11
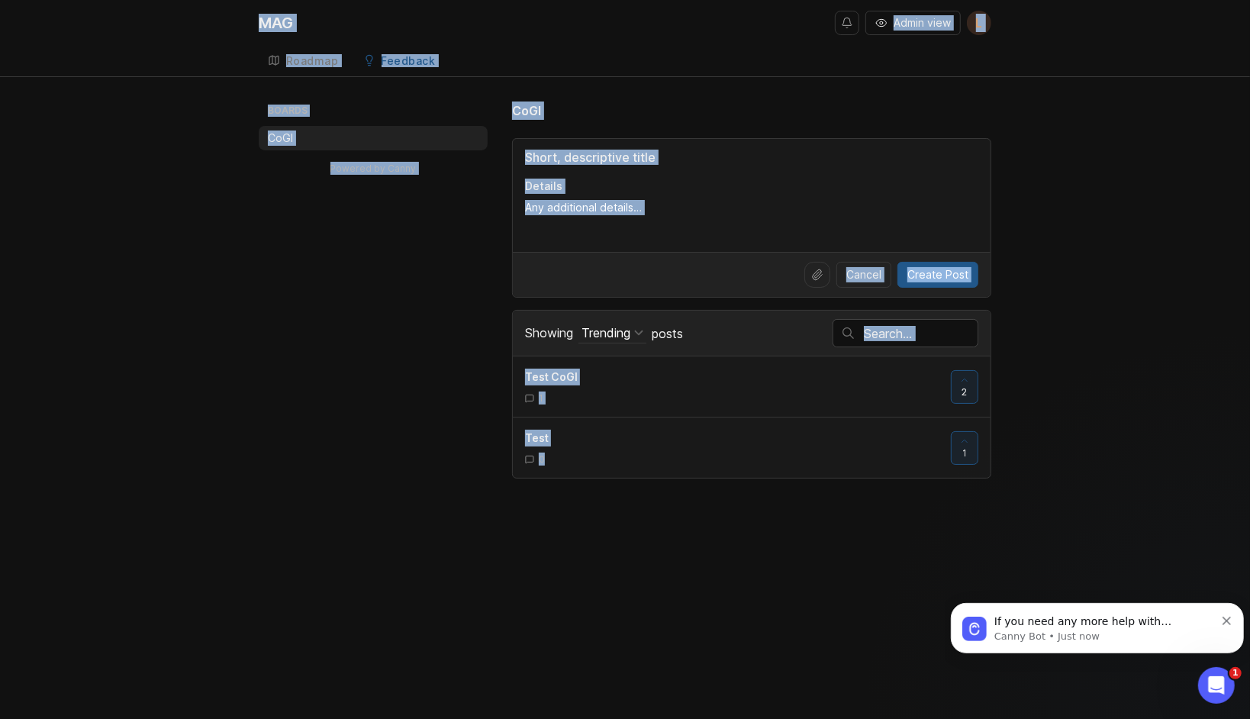
click at [1105, 482] on div "MAG Admin view L Create Roadmap Feedback CoGI Boards CoGI Powered by Canny CoGI…" at bounding box center [625, 359] width 1250 height 719
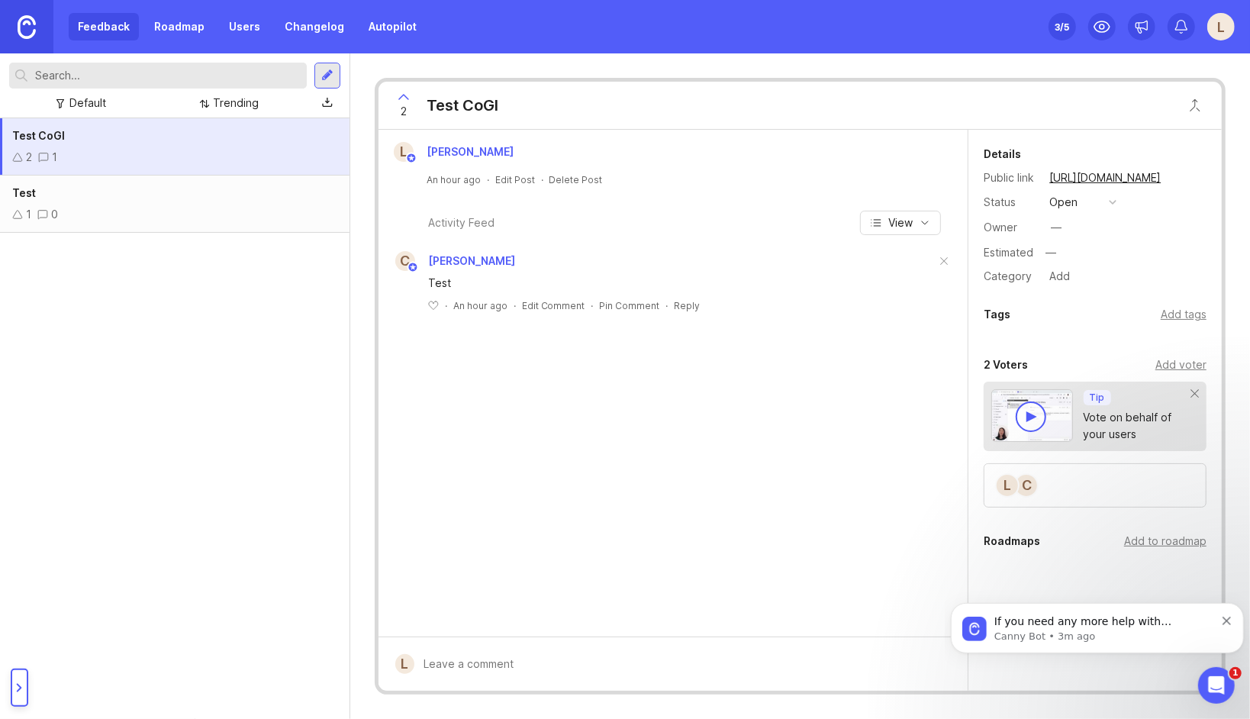
click at [1150, 629] on p "Canny Bot • 3m ago" at bounding box center [1103, 636] width 221 height 14
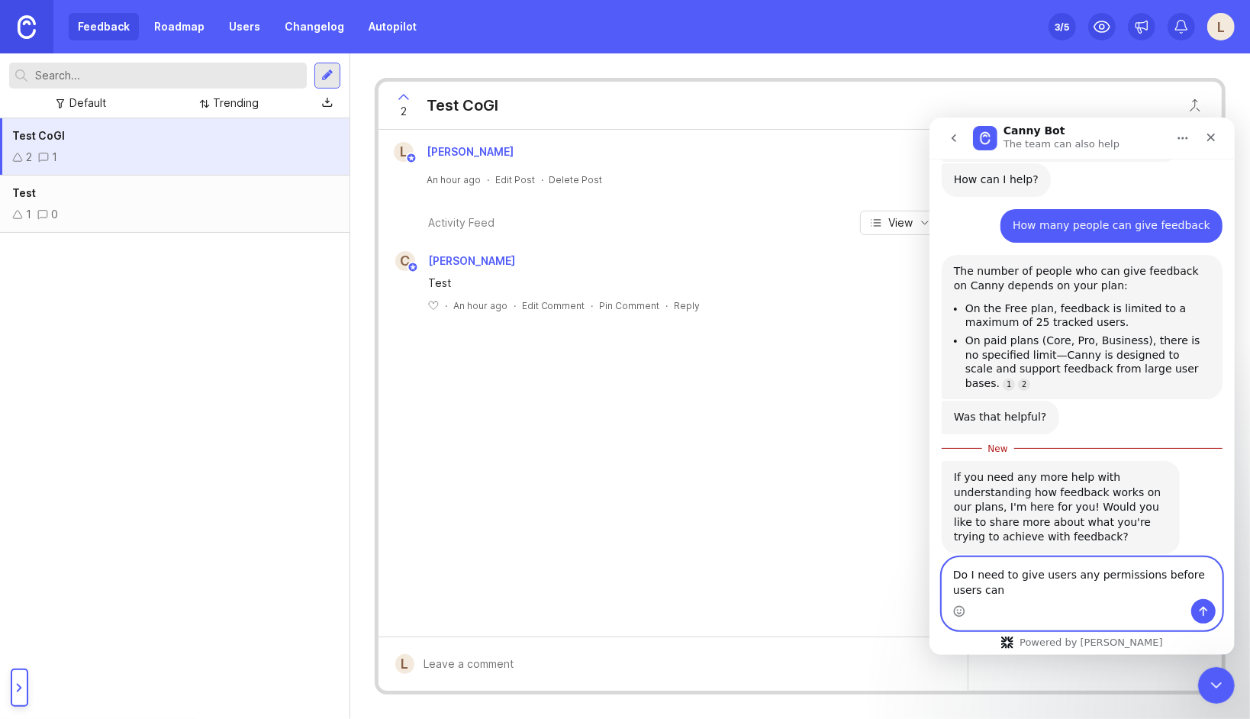
scroll to position [106, 0]
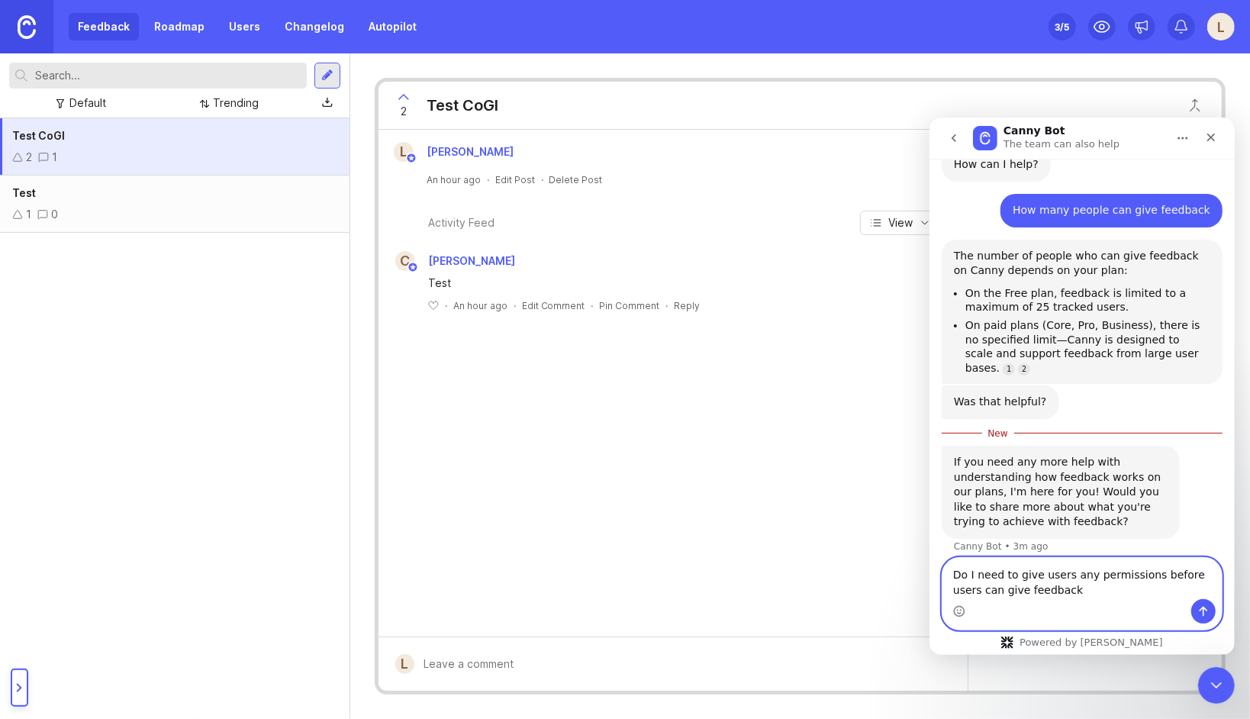
type textarea "Do I need to give users any permissions before users can give feedback?"
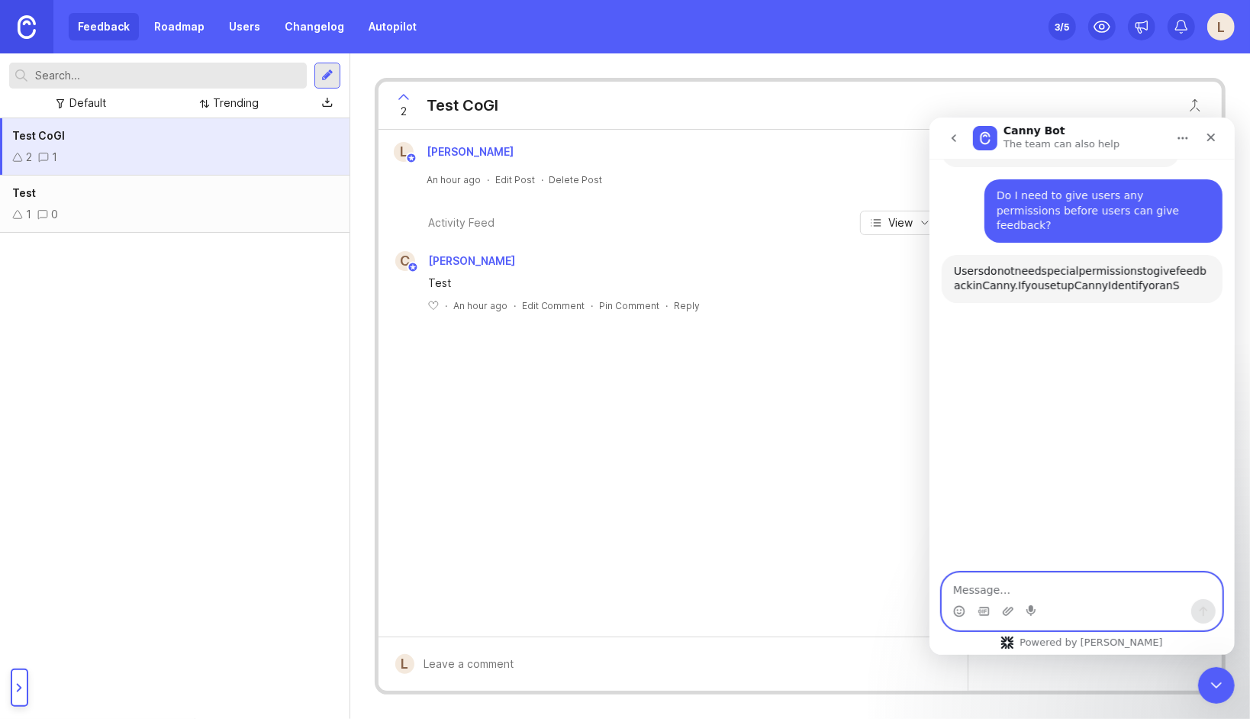
scroll to position [465, 0]
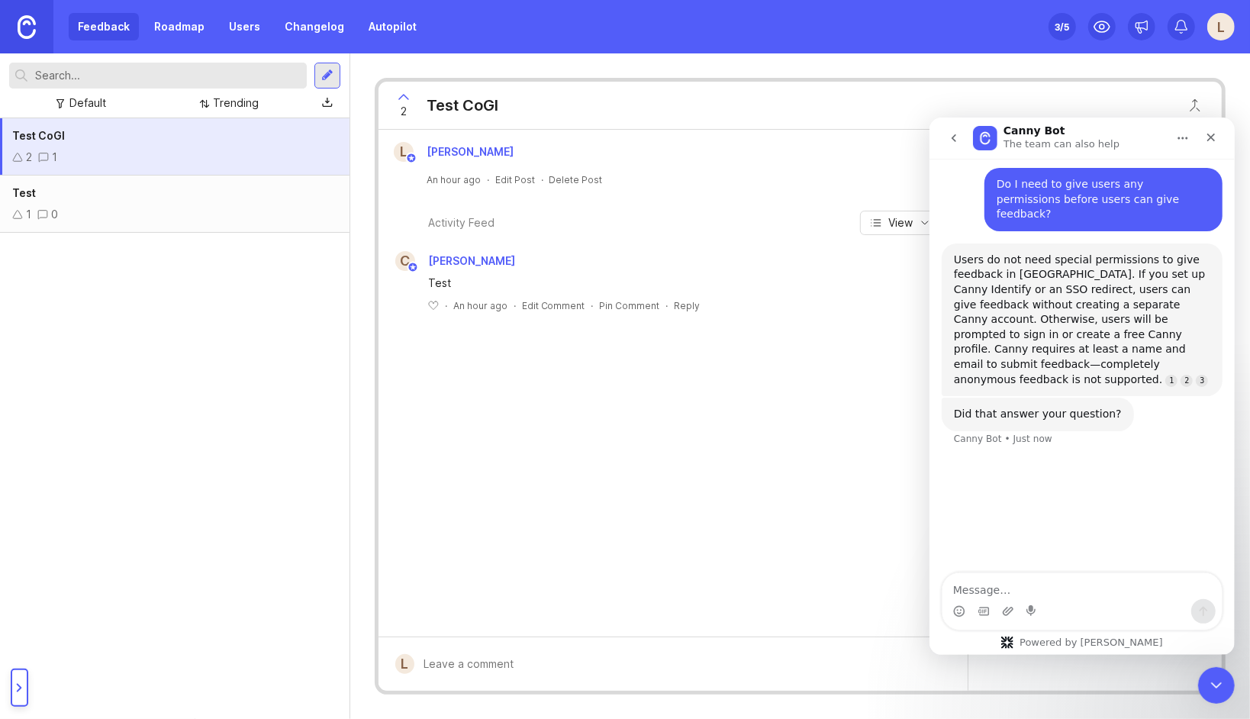
click at [1019, 397] on div "Did that answer your question? Canny Bot • Just now" at bounding box center [1037, 414] width 192 height 34
click at [985, 591] on textarea "Message…" at bounding box center [1081, 585] width 279 height 26
drag, startPoint x: 981, startPoint y: 591, endPoint x: 964, endPoint y: 535, distance: 58.2
click at [964, 533] on div "Hi there! Canny Bot speaking. I’m here to answer your questions, but you’ll alw…" at bounding box center [1081, 132] width 305 height 881
click at [968, 582] on textarea "Message…" at bounding box center [1081, 585] width 279 height 26
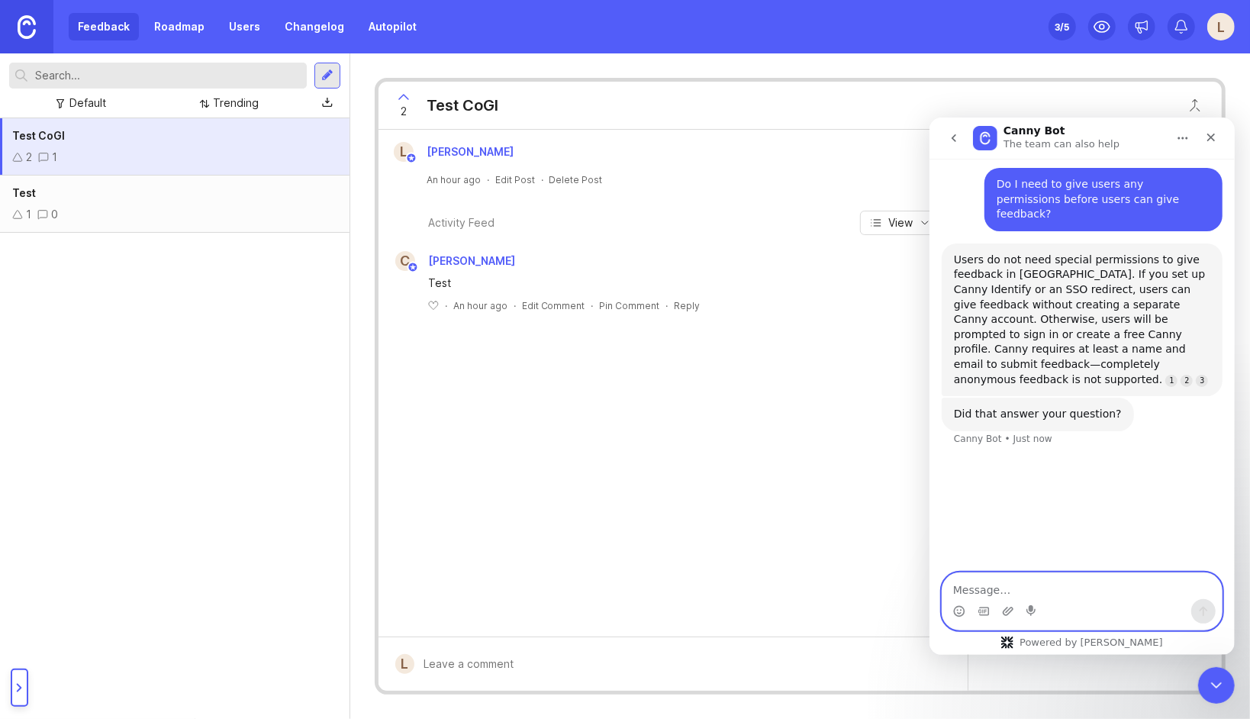
paste textarea "https://magideas.canny.io/"
type textarea "https://magideas.canny.io/"
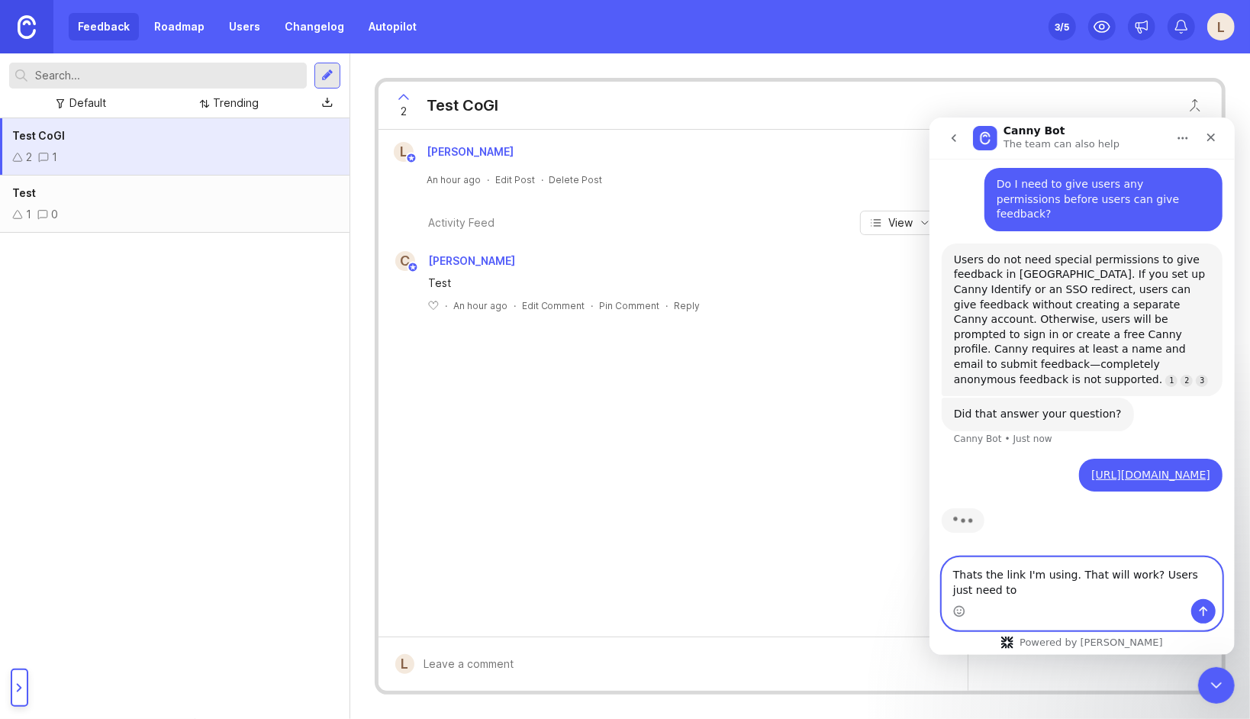
scroll to position [449, 0]
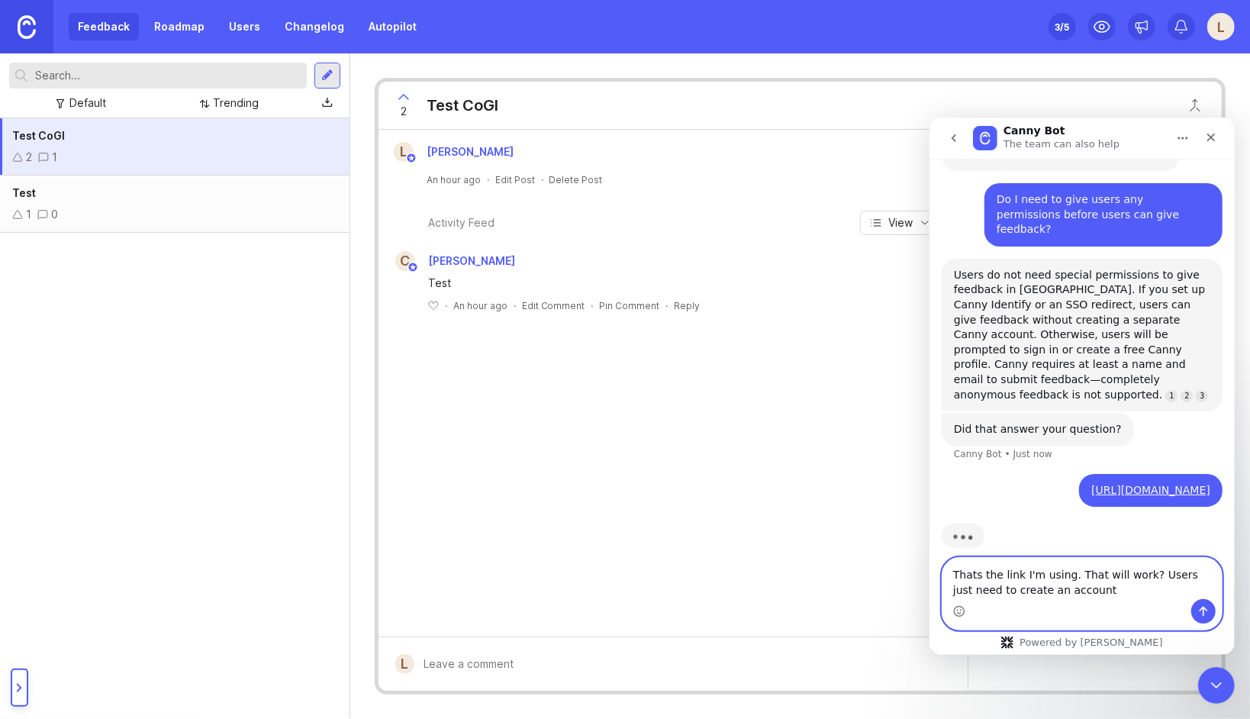
type textarea "Thats the link I'm using. That will work? Users just need to create an account?"
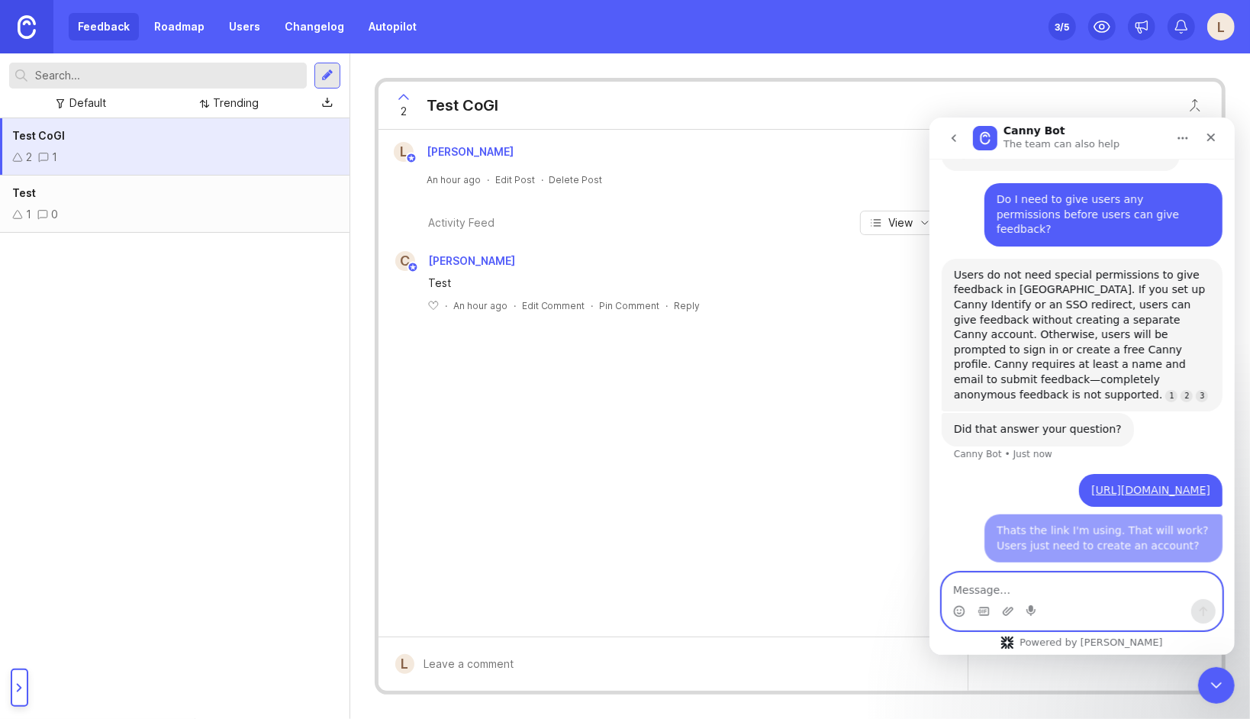
scroll to position [456, 0]
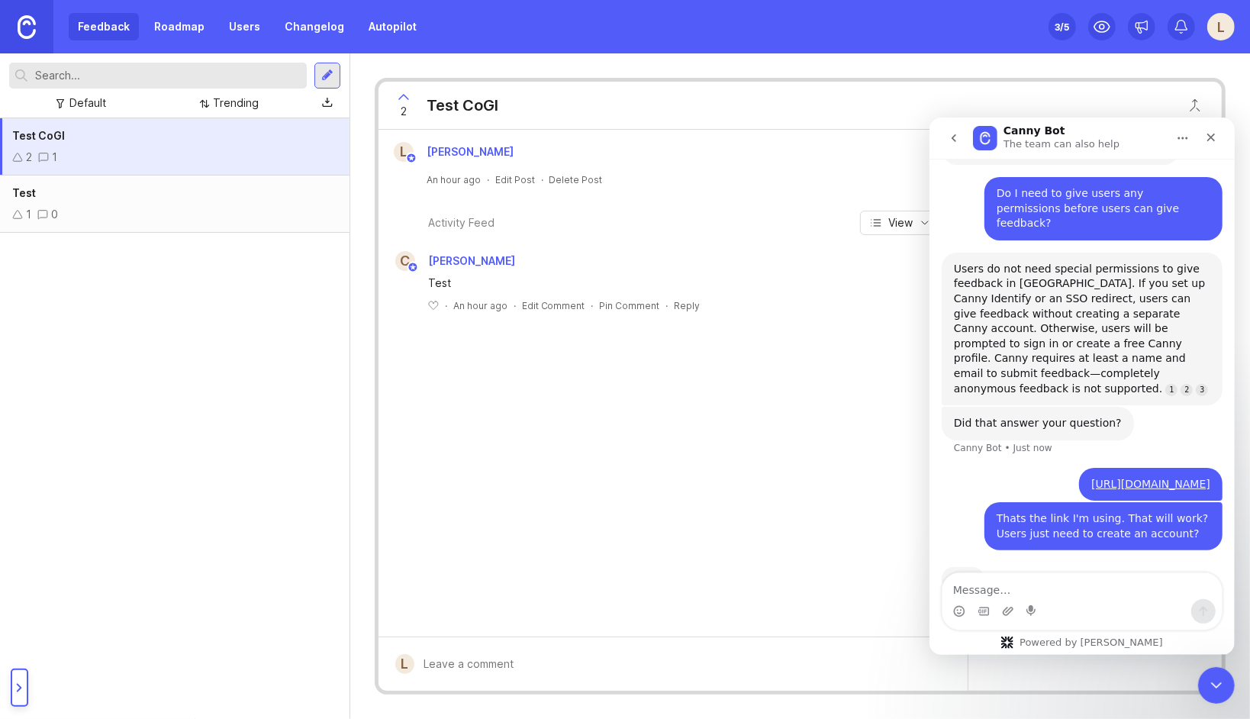
click at [1060, 559] on div "Typing" at bounding box center [1081, 588] width 281 height 59
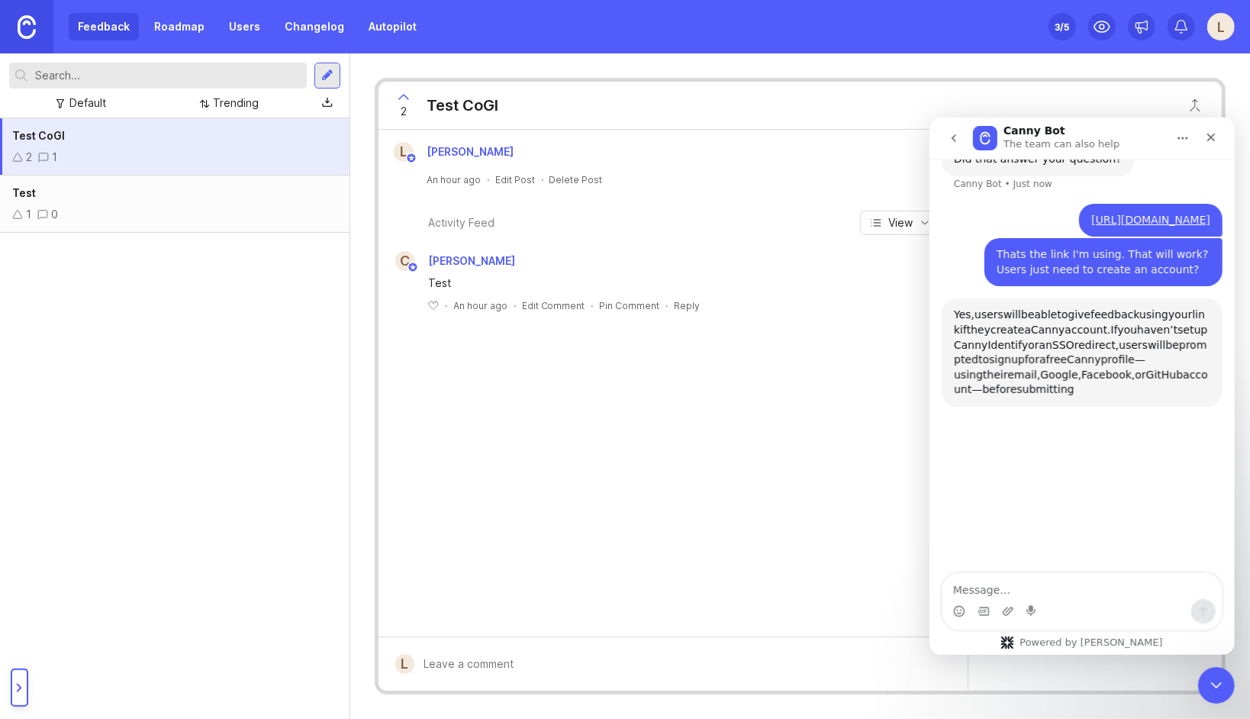
scroll to position [745, 0]
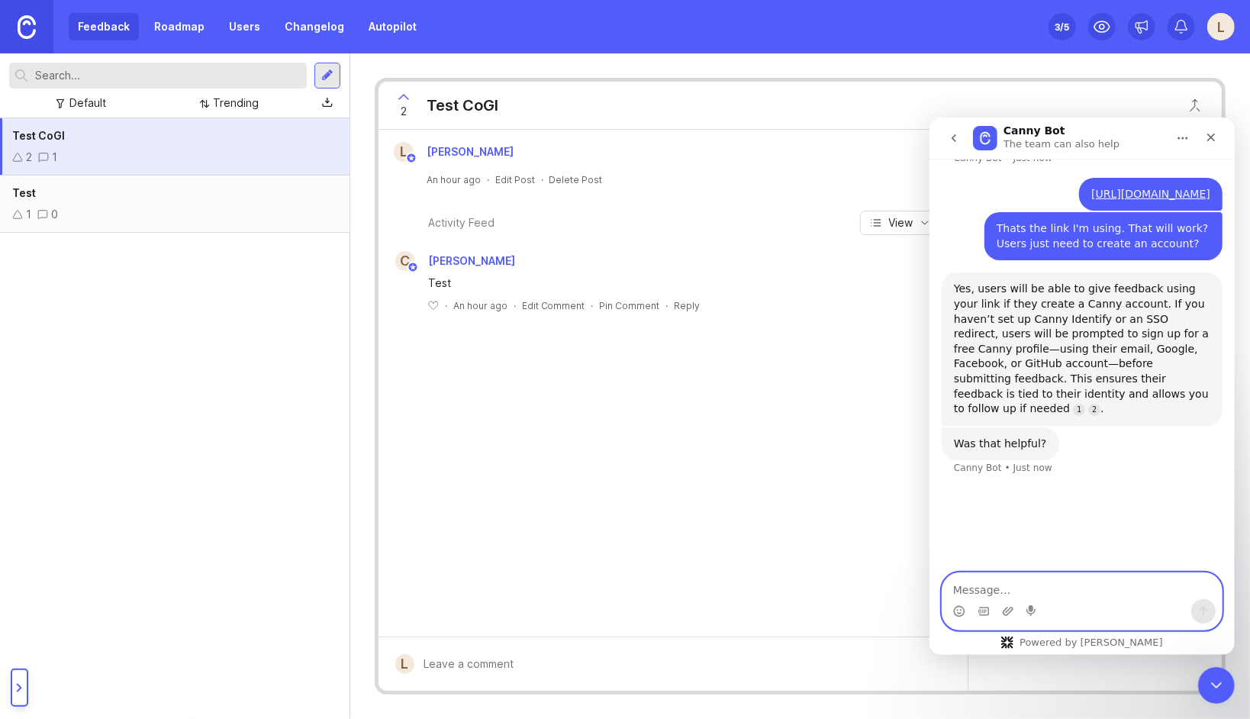
click at [990, 588] on textarea "Message…" at bounding box center [1081, 585] width 279 height 26
type textarea "Perfect cheers"
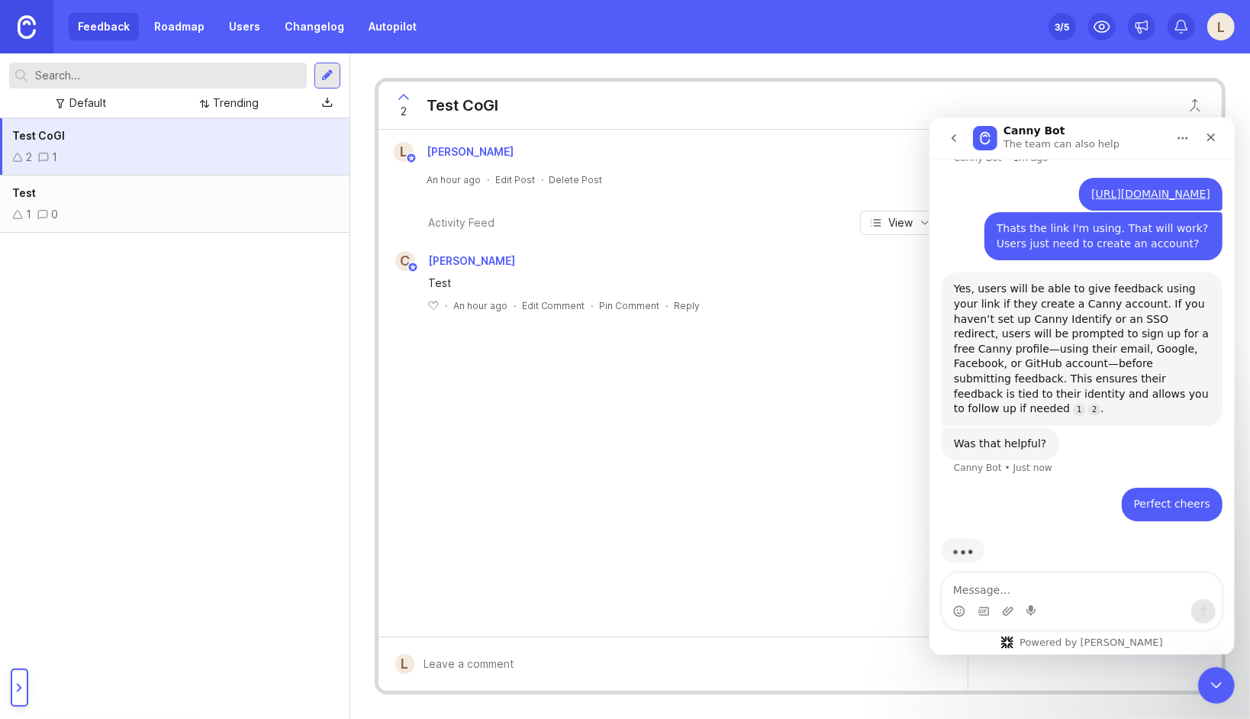
click at [755, 484] on div "L Louis May An hour ago · Edit Post · Delete Post Activity Feed View C Chris Po…" at bounding box center [673, 383] width 590 height 507
click at [1212, 130] on icon "Close" at bounding box center [1210, 136] width 12 height 12
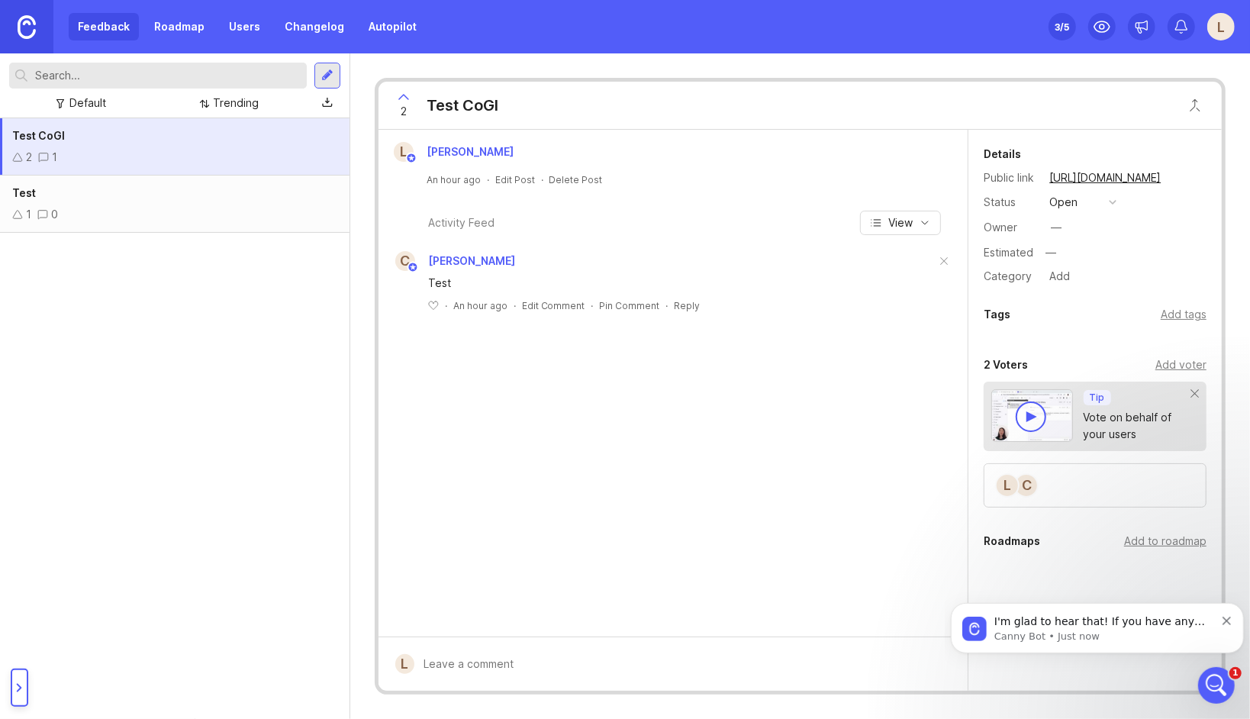
scroll to position [712, 0]
click at [1210, 673] on div "Open Intercom Messenger" at bounding box center [1215, 684] width 50 height 50
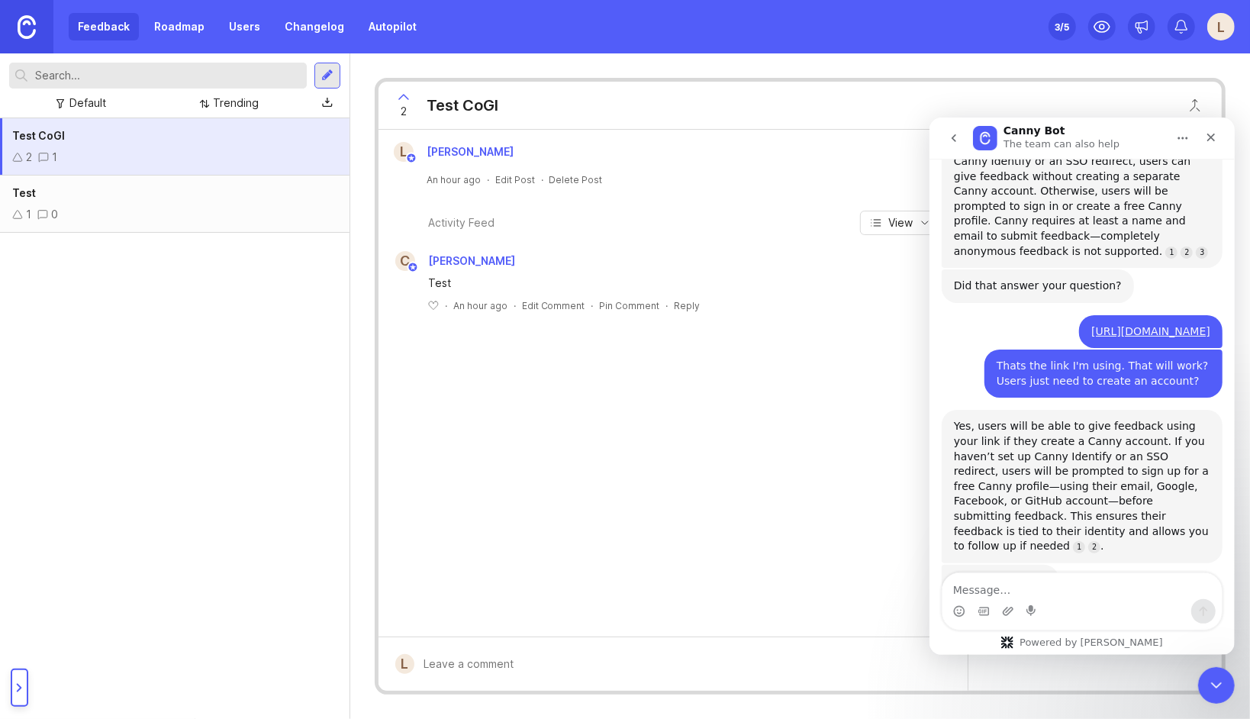
scroll to position [737, 0]
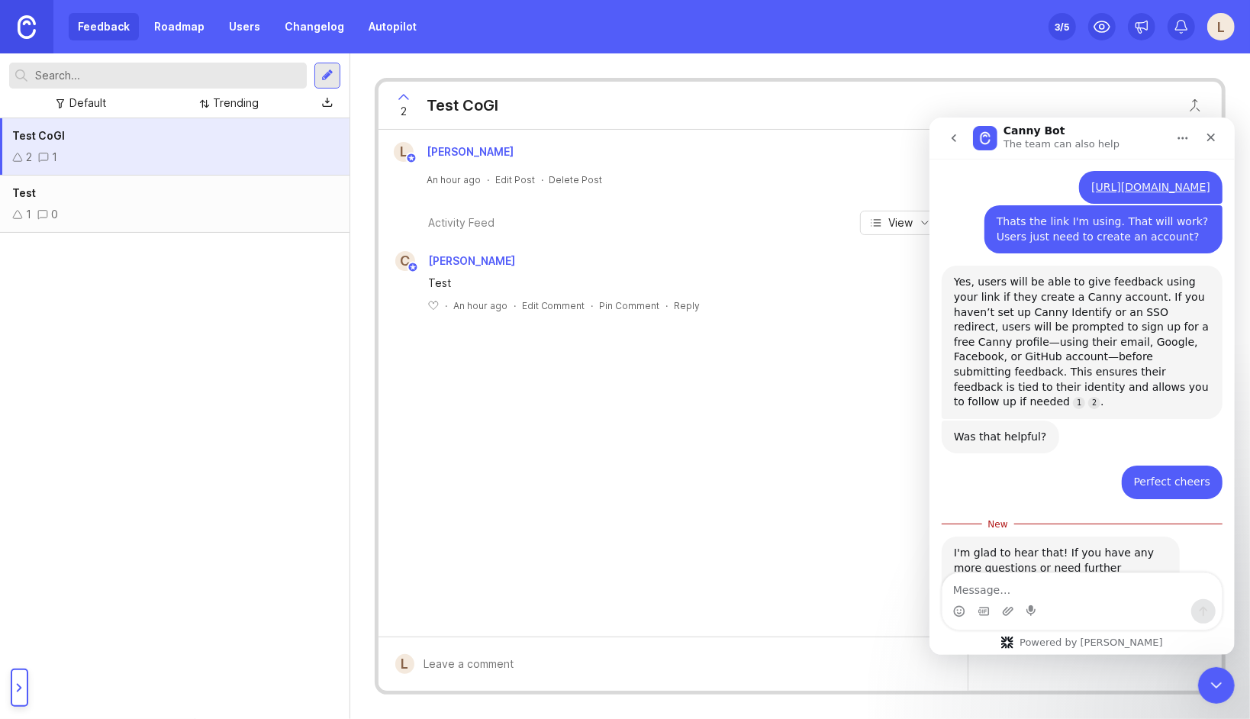
click at [1206, 672] on div "Close Intercom Messenger" at bounding box center [1215, 684] width 37 height 37
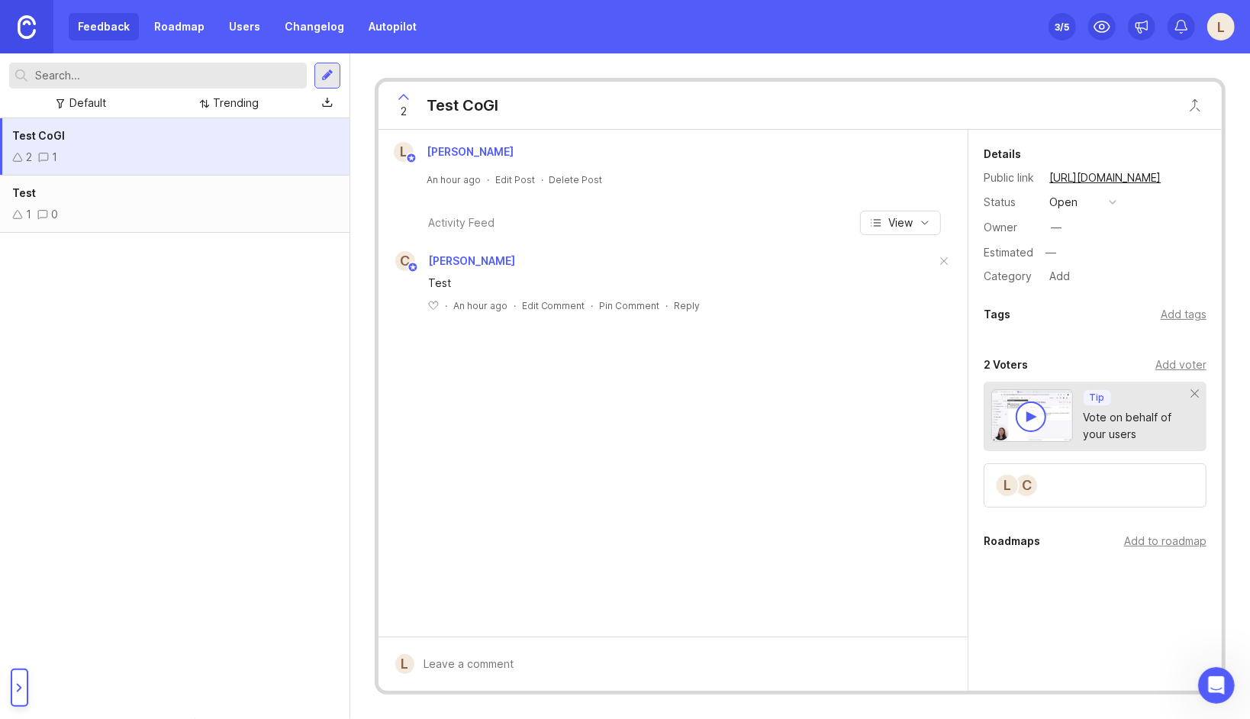
click at [190, 344] on div "Test CoGI 2 1 Test 1 0" at bounding box center [174, 418] width 349 height 600
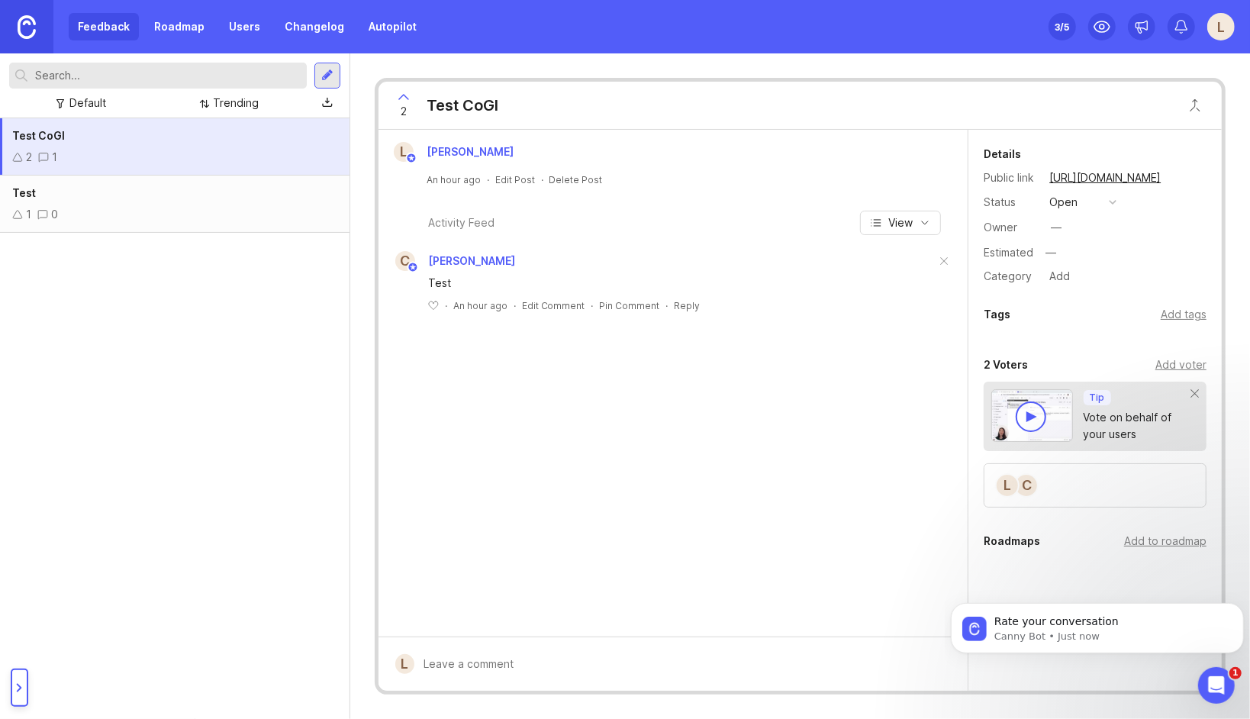
scroll to position [0, 0]
click at [904, 316] on div "C Chris Potts Test ﻿ · An hour ago · Edit Comment · Pin Comment · Reply" at bounding box center [673, 291] width 590 height 89
